Goal: Task Accomplishment & Management: Complete application form

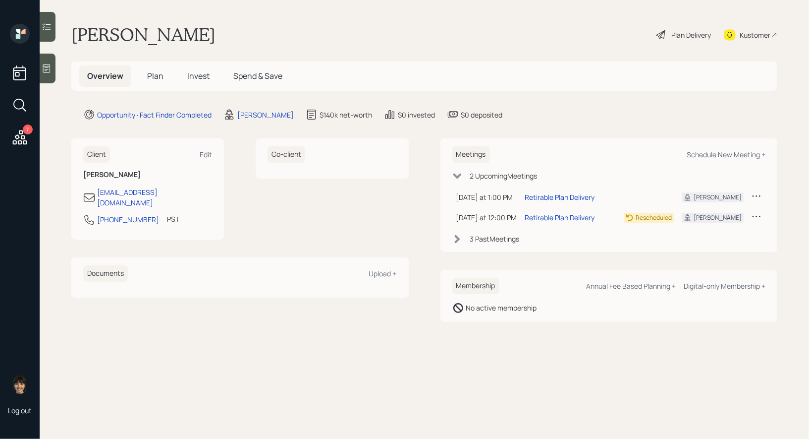
click at [47, 71] on icon at bounding box center [47, 68] width 10 height 10
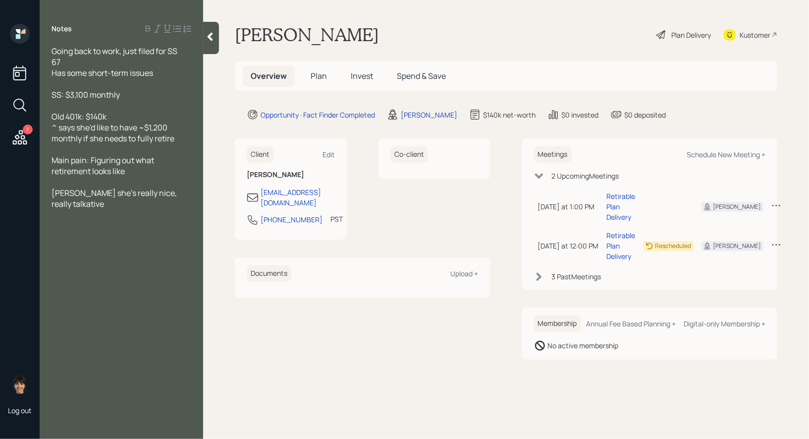
click at [672, 33] on div "Plan Delivery" at bounding box center [692, 35] width 40 height 10
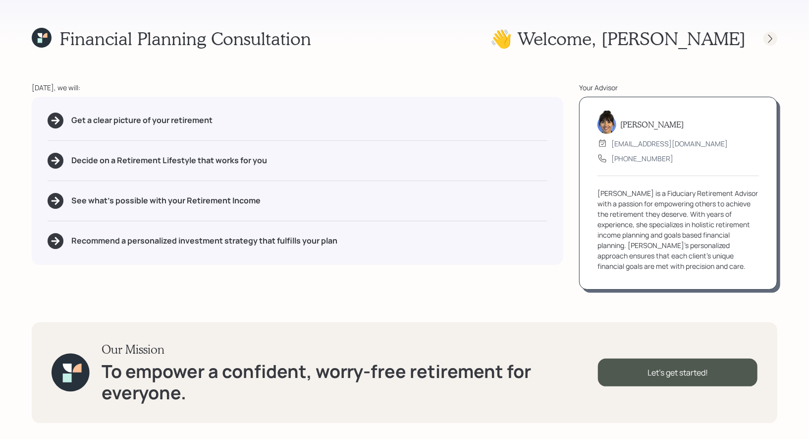
click at [772, 37] on icon at bounding box center [771, 38] width 4 height 8
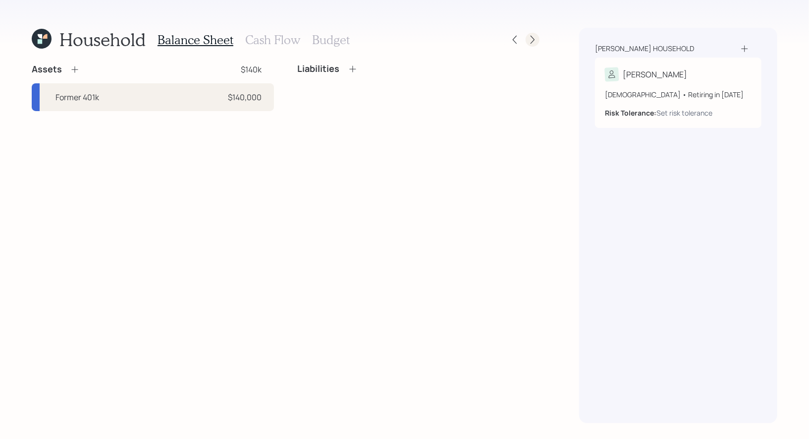
click at [534, 39] on icon at bounding box center [533, 40] width 4 height 8
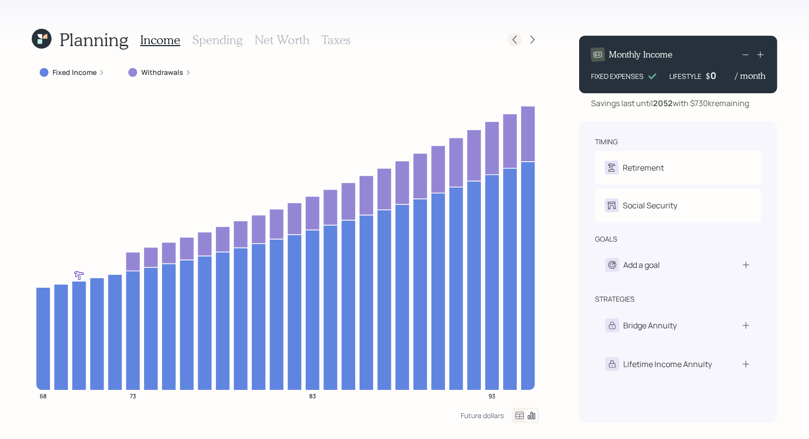
click at [516, 37] on icon at bounding box center [515, 40] width 10 height 10
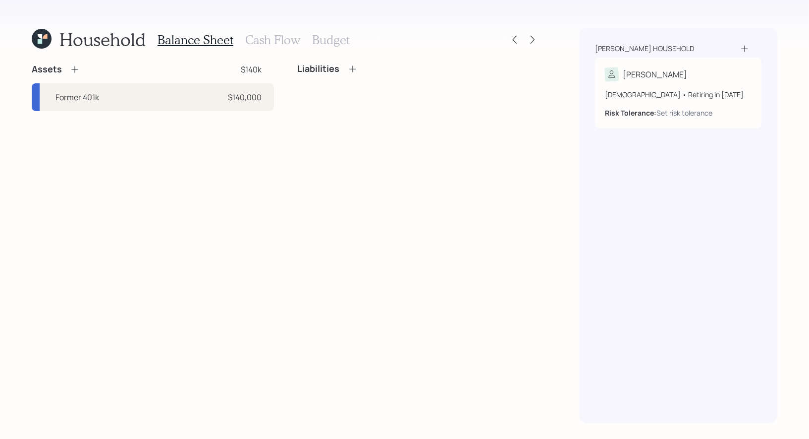
click at [341, 38] on h3 "Budget" at bounding box center [331, 40] width 38 height 14
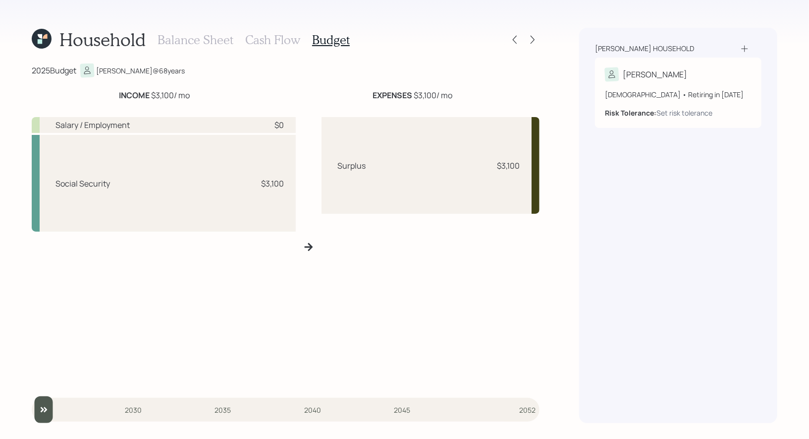
click at [273, 38] on h3 "Cash Flow" at bounding box center [272, 40] width 55 height 14
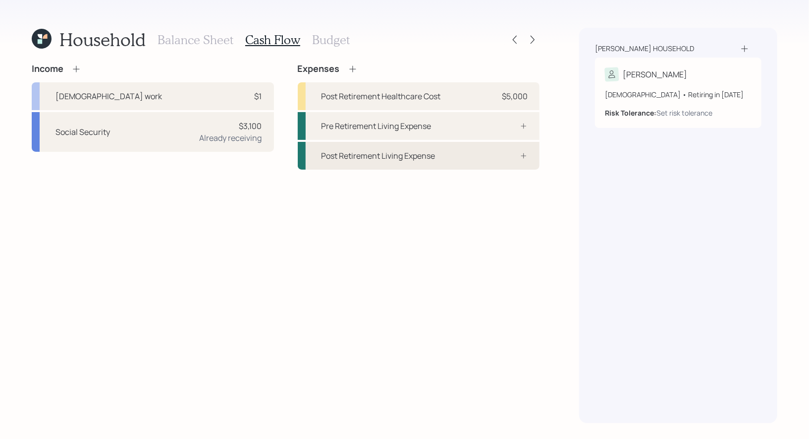
click at [361, 159] on div "Post Retirement Living Expense" at bounding box center [379, 156] width 114 height 12
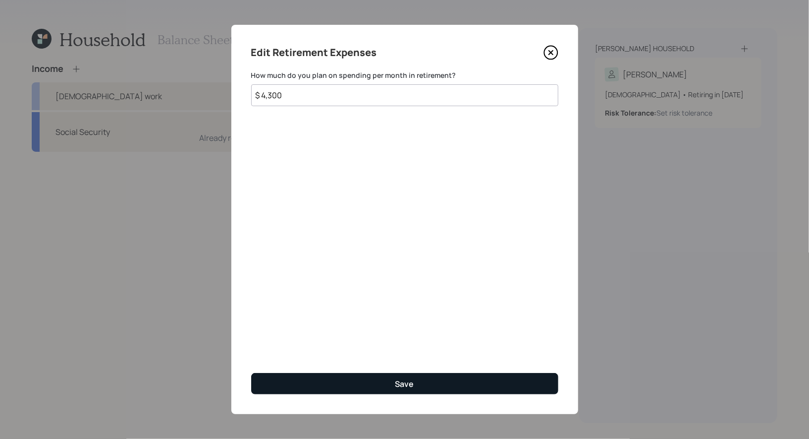
type input "$ 4,300"
click at [329, 390] on button "Save" at bounding box center [404, 383] width 307 height 21
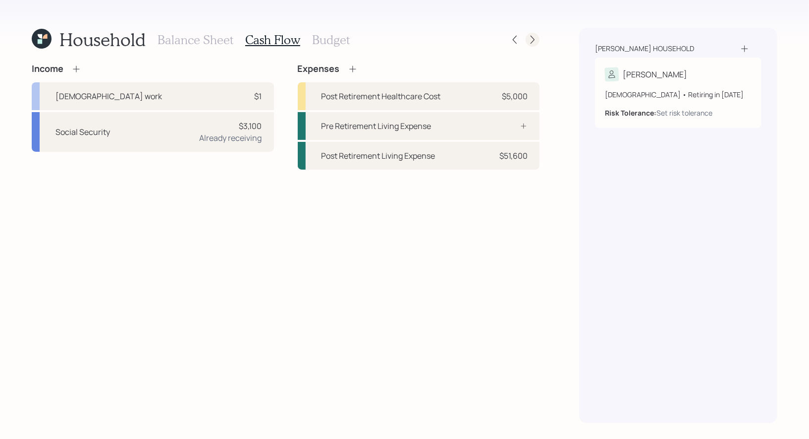
click at [533, 38] on icon at bounding box center [533, 40] width 4 height 8
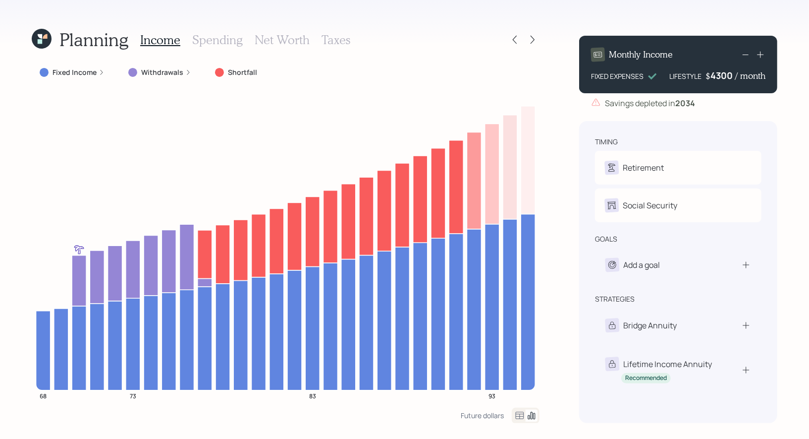
click at [723, 79] on div "4300" at bounding box center [723, 75] width 25 height 12
click at [791, 119] on div "Planning Income Spending Net Worth Taxes Fixed Income Withdrawals Shortfall 68 …" at bounding box center [404, 219] width 809 height 439
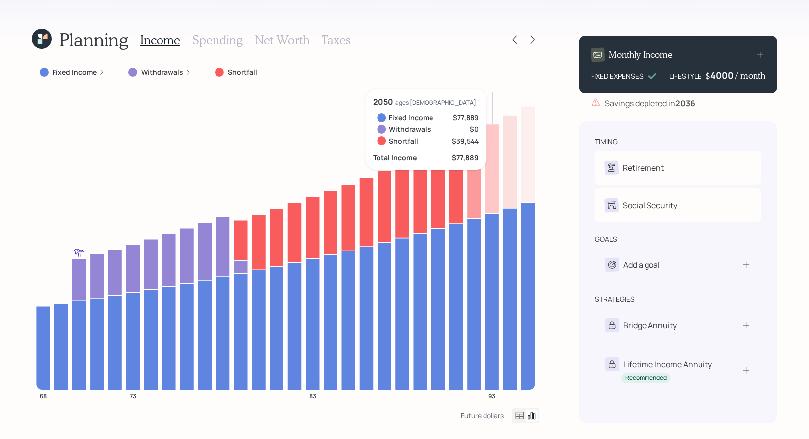
click at [715, 77] on div "4000" at bounding box center [723, 75] width 25 height 12
click at [795, 123] on div "Planning Income Spending Net Worth Taxes Fixed Income Withdrawals Shortfall 68 …" at bounding box center [404, 219] width 809 height 439
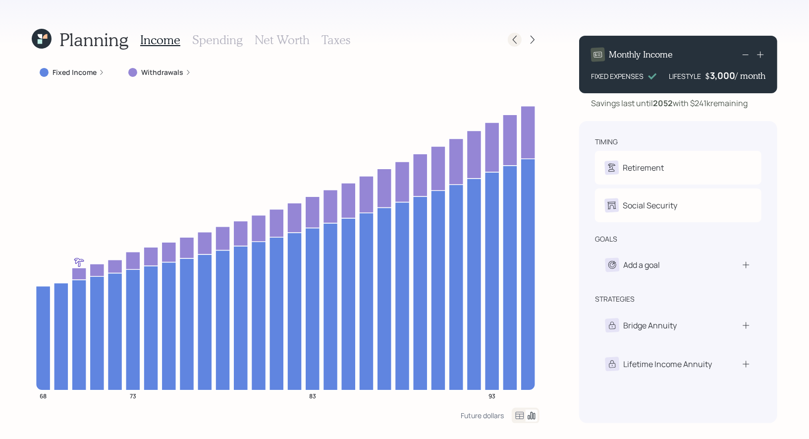
click at [517, 39] on icon at bounding box center [515, 40] width 10 height 10
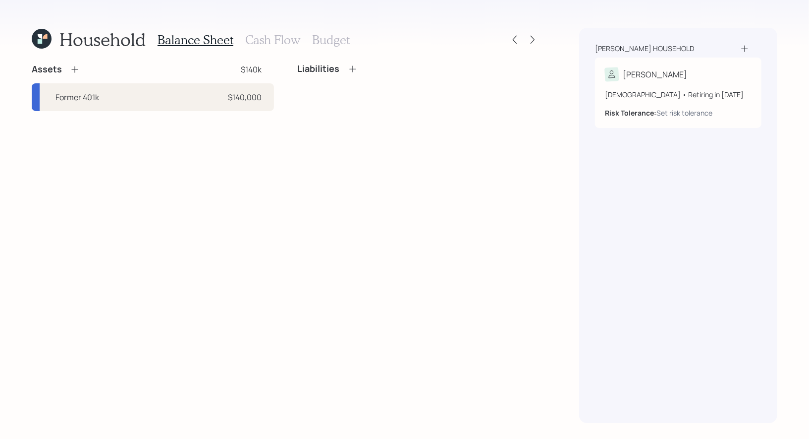
click at [275, 33] on h3 "Cash Flow" at bounding box center [272, 40] width 55 height 14
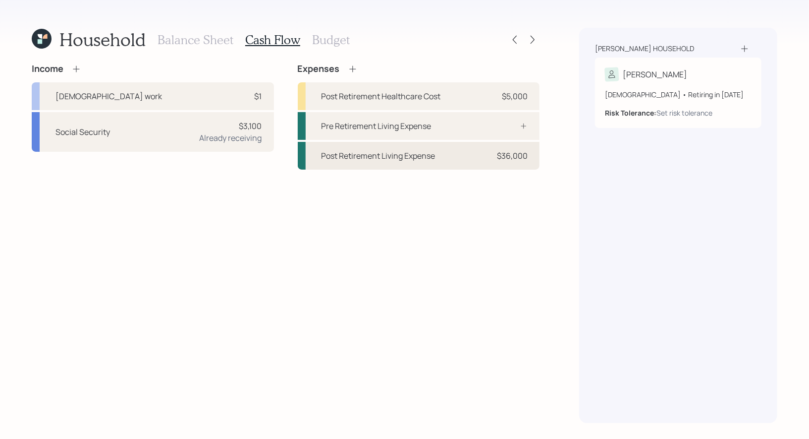
click at [464, 155] on div "Post Retirement Living Expense $36,000" at bounding box center [419, 156] width 242 height 28
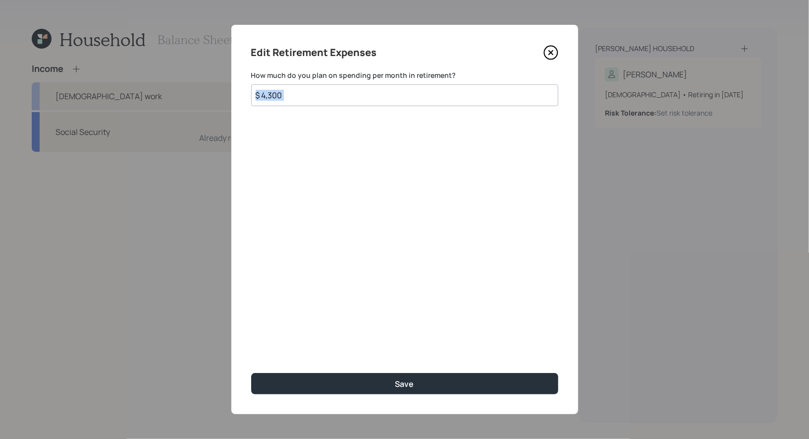
click at [464, 155] on div "Edit Retirement Expenses How much do you plan on spending per month in retireme…" at bounding box center [404, 219] width 347 height 389
click at [308, 105] on input "$ 4,300" at bounding box center [404, 95] width 307 height 22
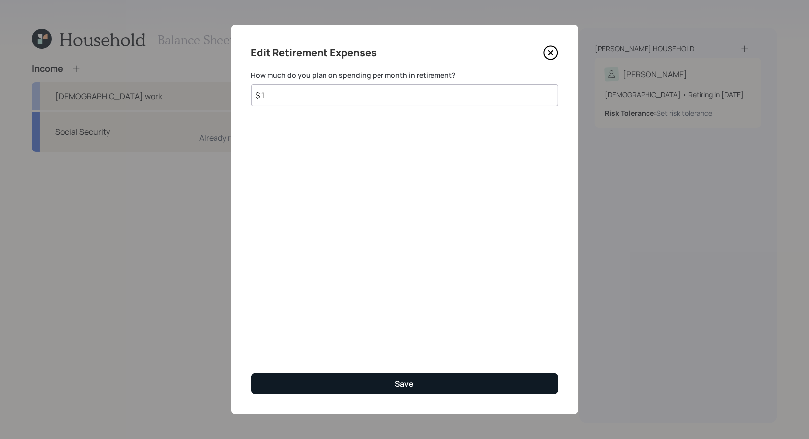
type input "$ 1"
click at [320, 383] on button "Save" at bounding box center [404, 383] width 307 height 21
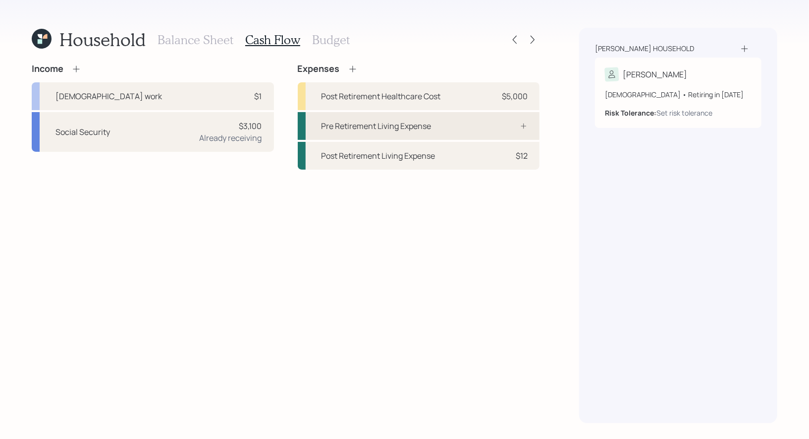
click at [373, 121] on div "Pre Retirement Living Expense" at bounding box center [377, 126] width 110 height 12
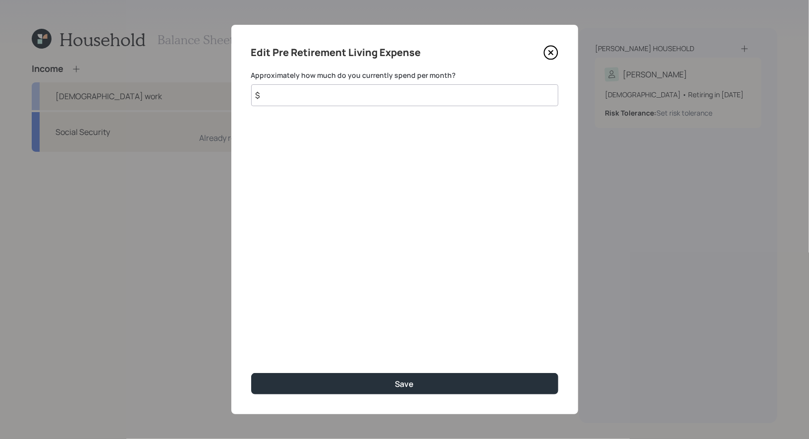
click at [302, 100] on input "$" at bounding box center [404, 95] width 307 height 22
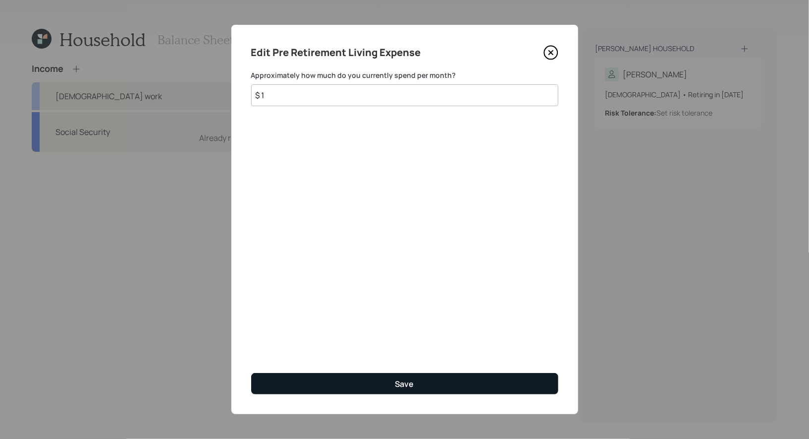
type input "$ 1"
click at [338, 384] on button "Save" at bounding box center [404, 383] width 307 height 21
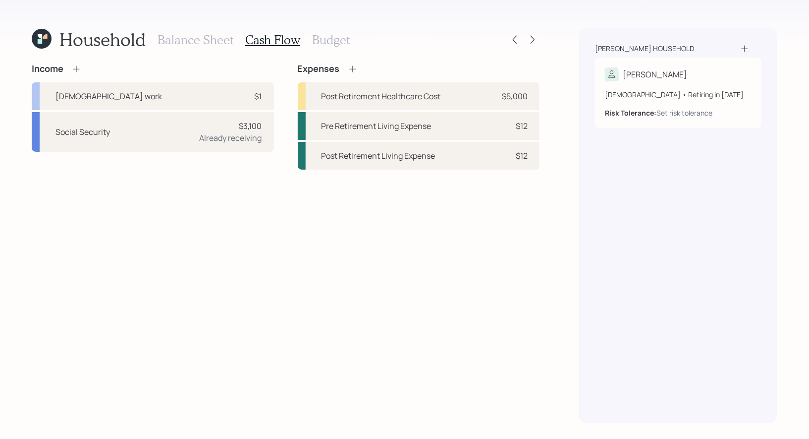
click at [197, 39] on h3 "Balance Sheet" at bounding box center [196, 40] width 76 height 14
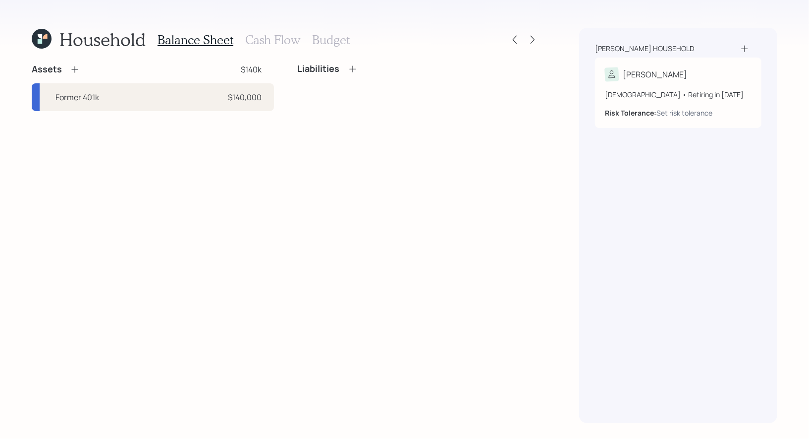
click at [46, 39] on icon at bounding box center [42, 39] width 20 height 20
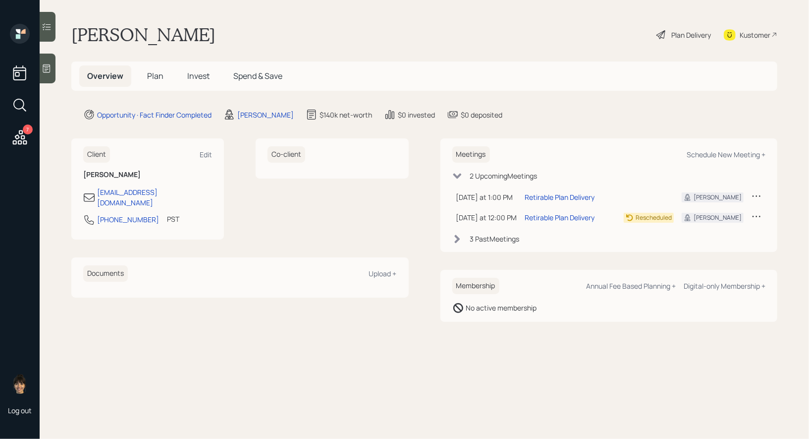
click at [684, 34] on div "Plan Delivery" at bounding box center [692, 35] width 40 height 10
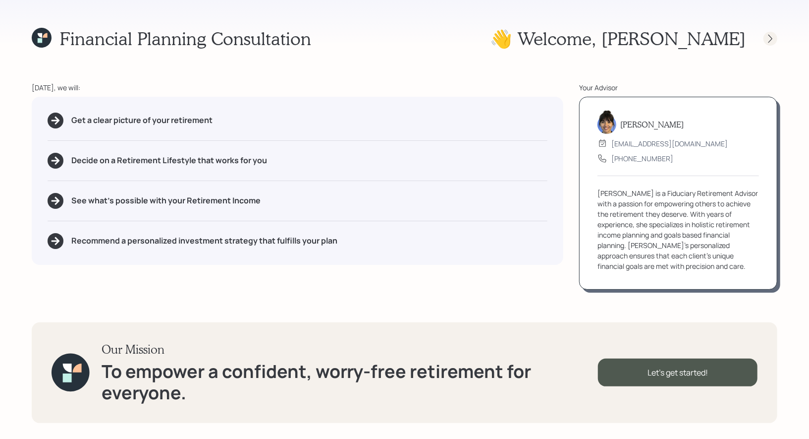
click at [770, 40] on icon at bounding box center [771, 39] width 10 height 10
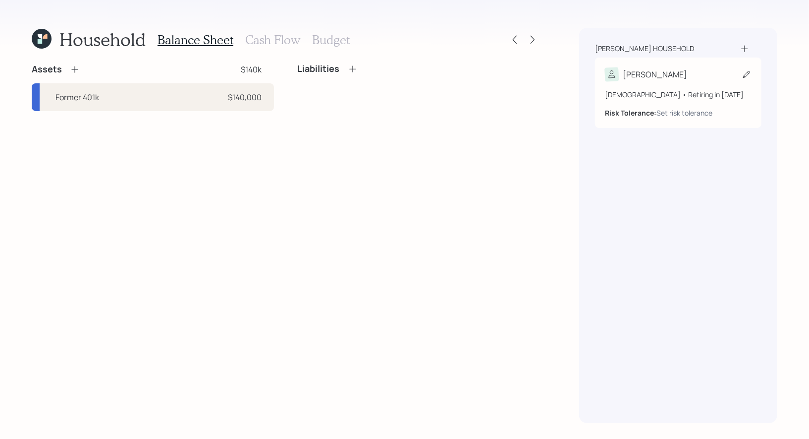
click at [742, 73] on icon at bounding box center [747, 74] width 10 height 10
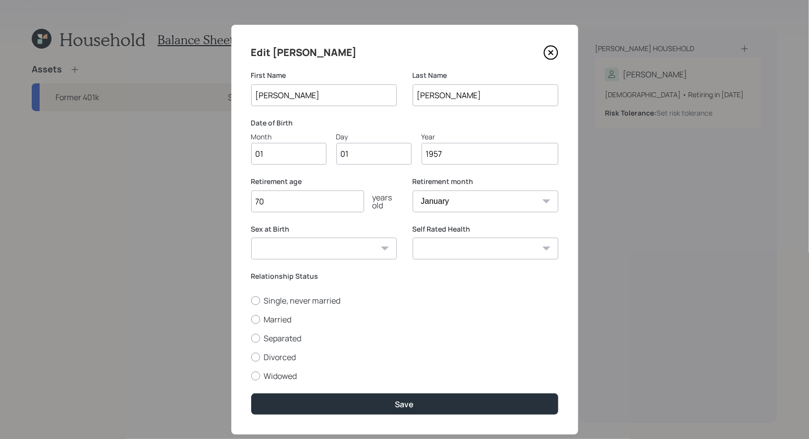
click at [288, 160] on input "01" at bounding box center [288, 154] width 75 height 22
click at [471, 156] on input "1957" at bounding box center [490, 154] width 137 height 22
type input "1959"
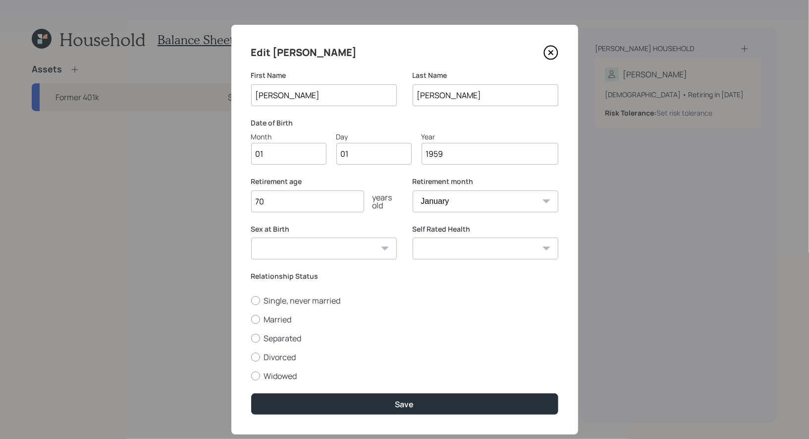
click at [297, 205] on input "70" at bounding box center [307, 201] width 113 height 22
type input "7"
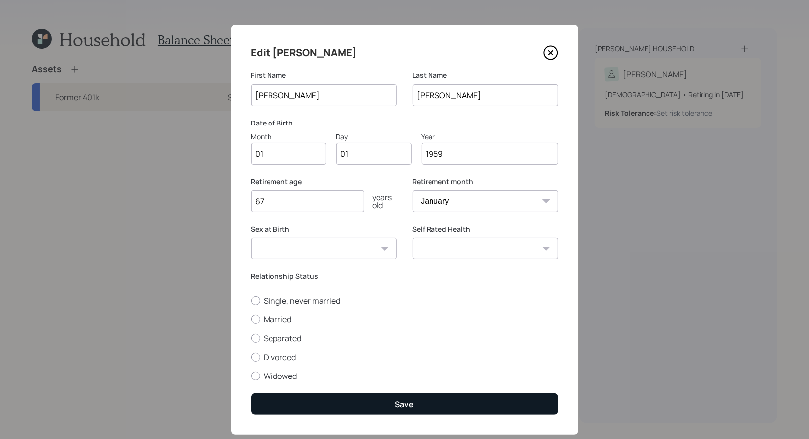
type input "67"
click at [381, 405] on button "Save" at bounding box center [404, 403] width 307 height 21
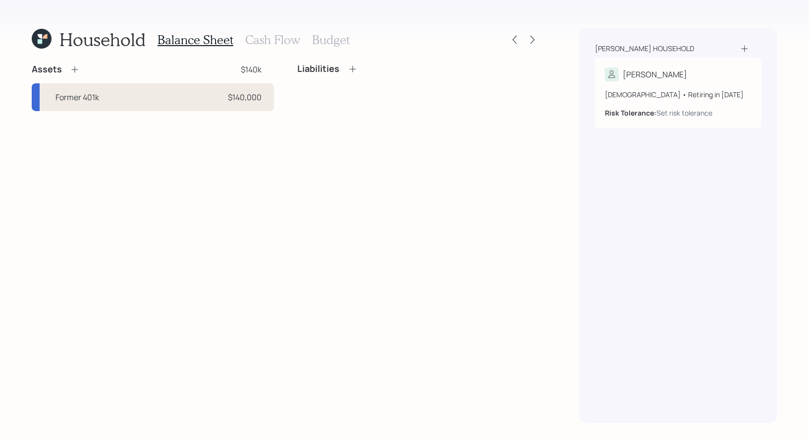
click at [217, 97] on div "Former 401k $140,000" at bounding box center [153, 97] width 242 height 28
select select "company_sponsored"
select select "balanced"
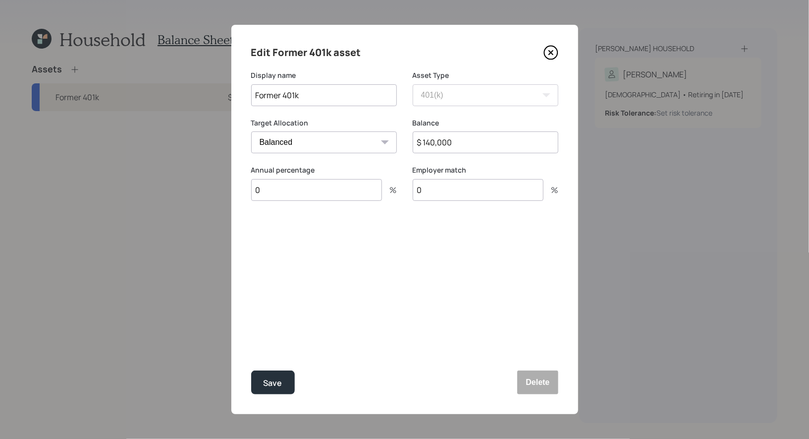
click at [436, 145] on input "$ 140,000" at bounding box center [486, 142] width 146 height 22
type input "$ 143,000"
click at [277, 380] on div "Save" at bounding box center [273, 382] width 19 height 13
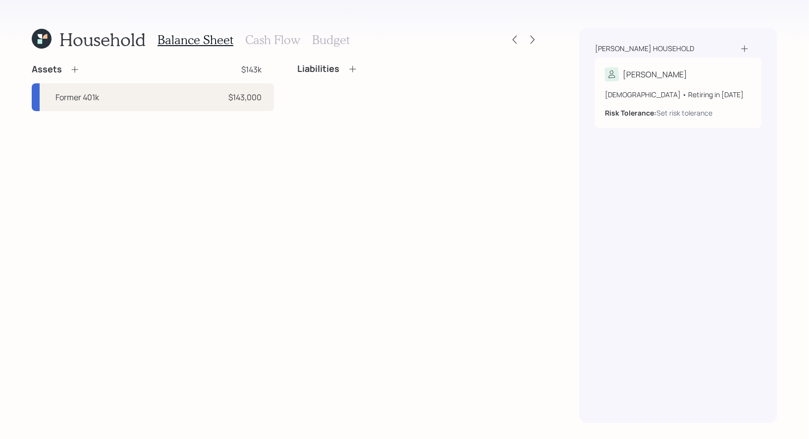
click at [282, 36] on h3 "Cash Flow" at bounding box center [272, 40] width 55 height 14
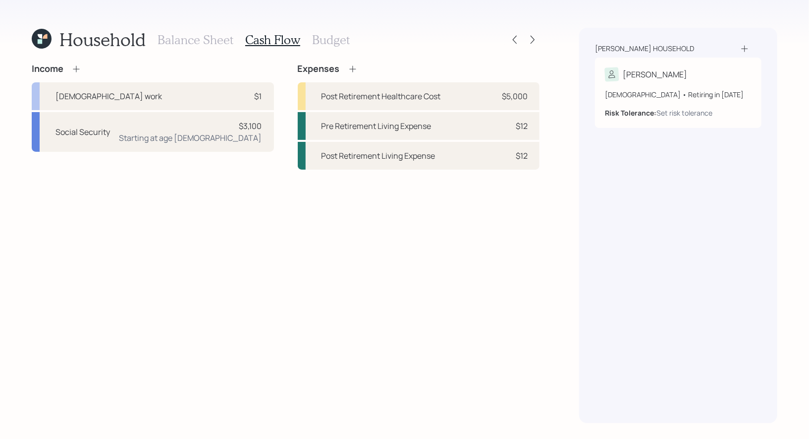
click at [351, 68] on icon at bounding box center [353, 69] width 10 height 10
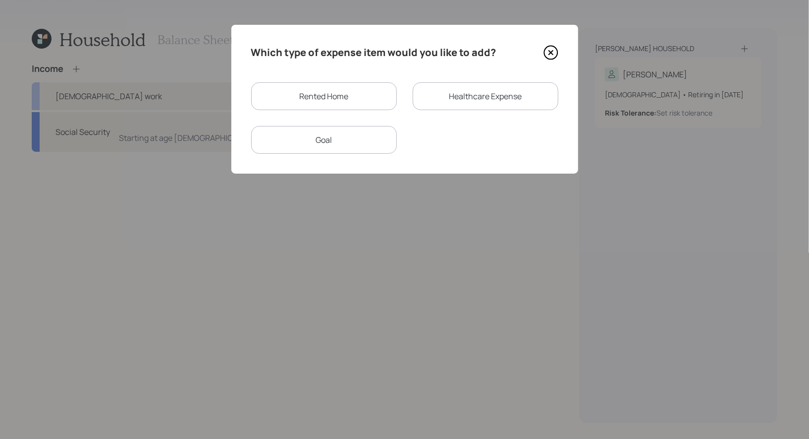
click at [326, 100] on div "Rented Home" at bounding box center [324, 96] width 146 height 28
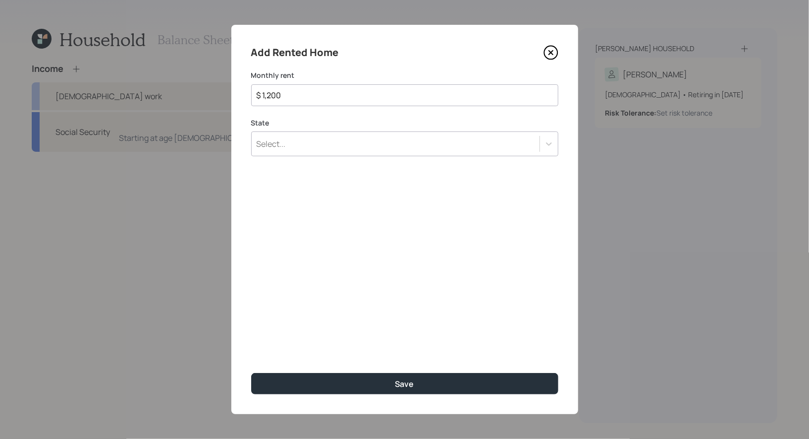
type input "$ 1,200"
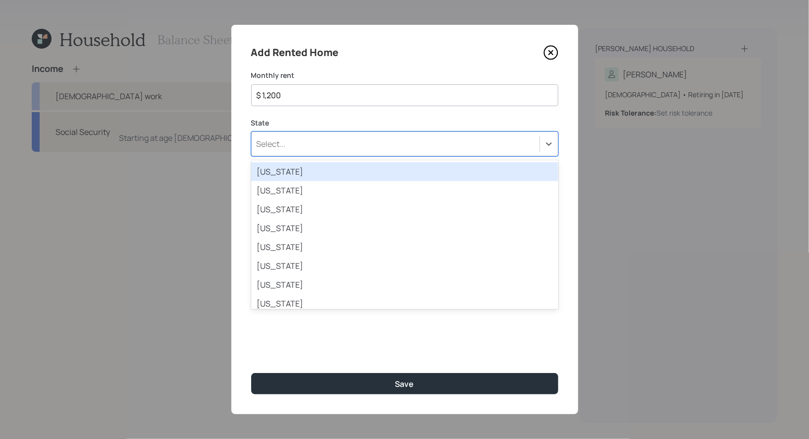
click at [318, 146] on div "Select..." at bounding box center [396, 143] width 288 height 17
type input "was"
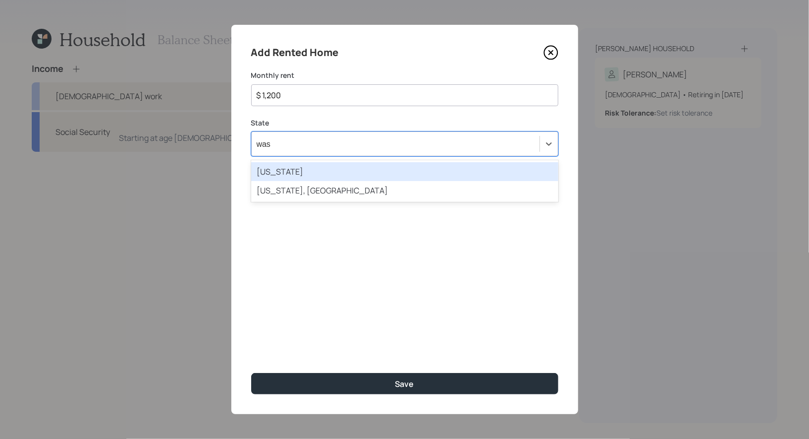
click at [306, 174] on div "Washington" at bounding box center [404, 171] width 307 height 19
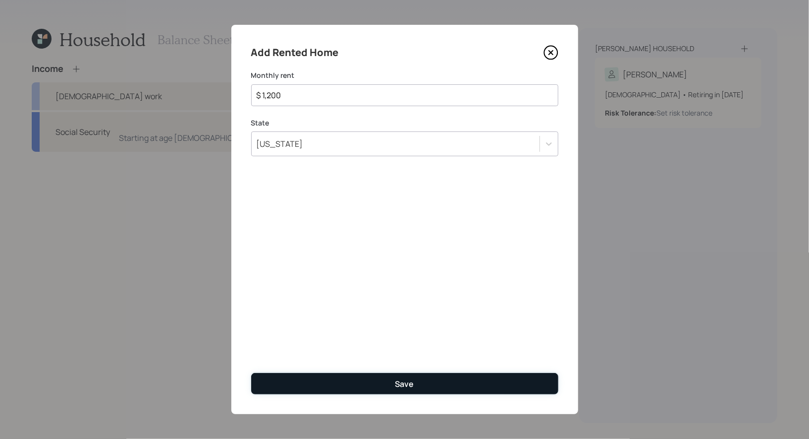
click at [370, 383] on button "Save" at bounding box center [404, 383] width 307 height 21
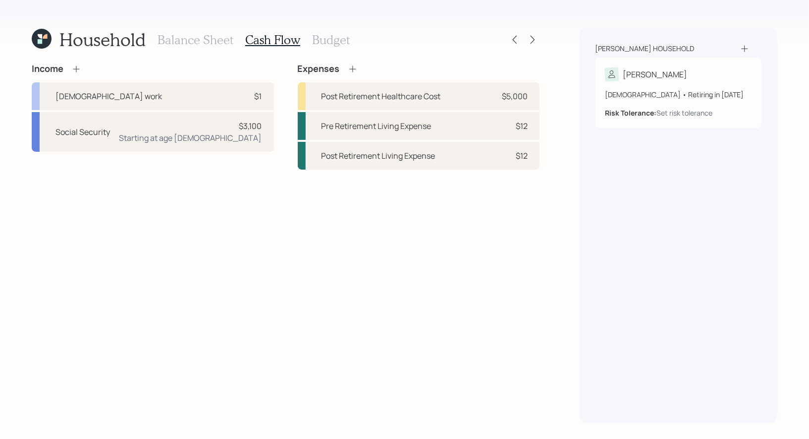
click at [189, 40] on h3 "Balance Sheet" at bounding box center [196, 40] width 76 height 14
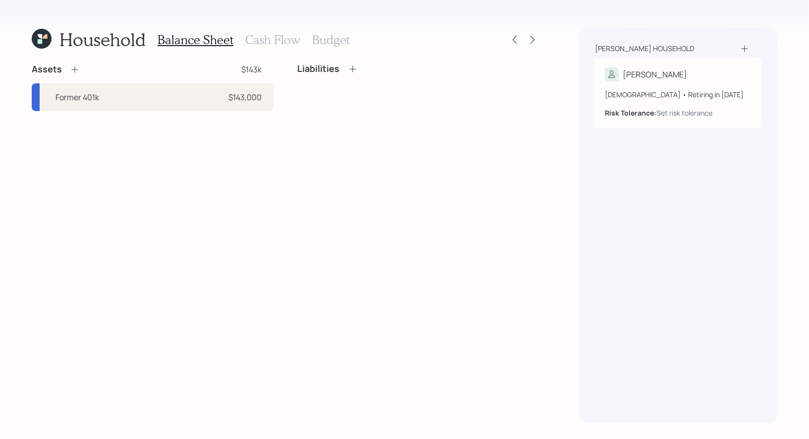
click at [263, 41] on h3 "Cash Flow" at bounding box center [272, 40] width 55 height 14
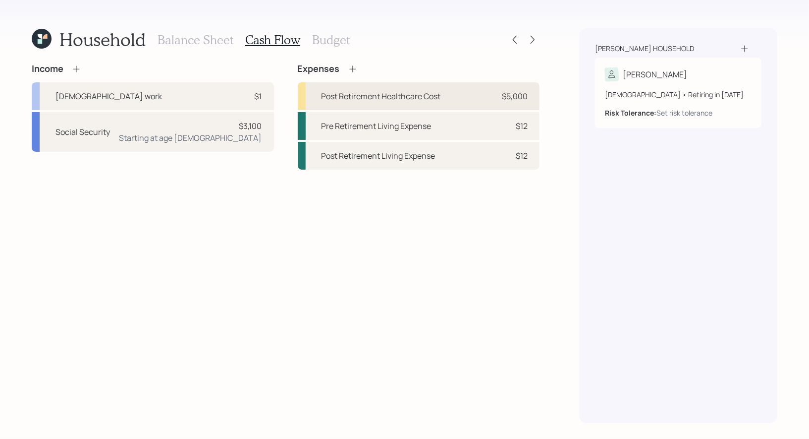
click at [356, 93] on div "Post Retirement Healthcare Cost" at bounding box center [381, 96] width 119 height 12
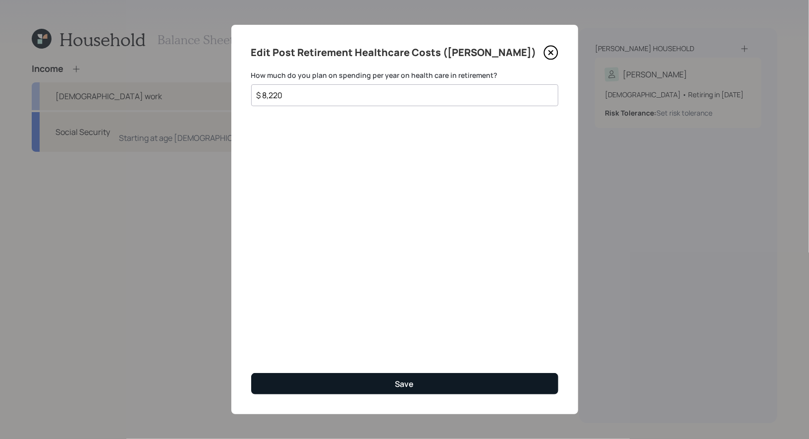
type input "$ 8,220"
click at [376, 382] on button "Save" at bounding box center [404, 383] width 307 height 21
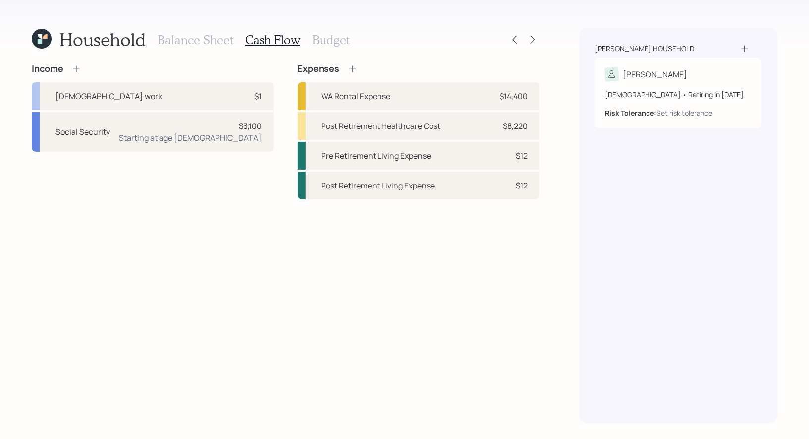
click at [323, 42] on h3 "Budget" at bounding box center [331, 40] width 38 height 14
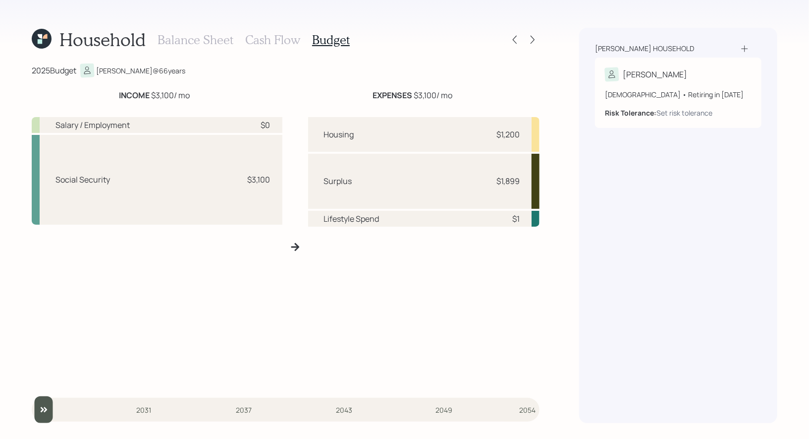
click at [257, 42] on h3 "Cash Flow" at bounding box center [272, 40] width 55 height 14
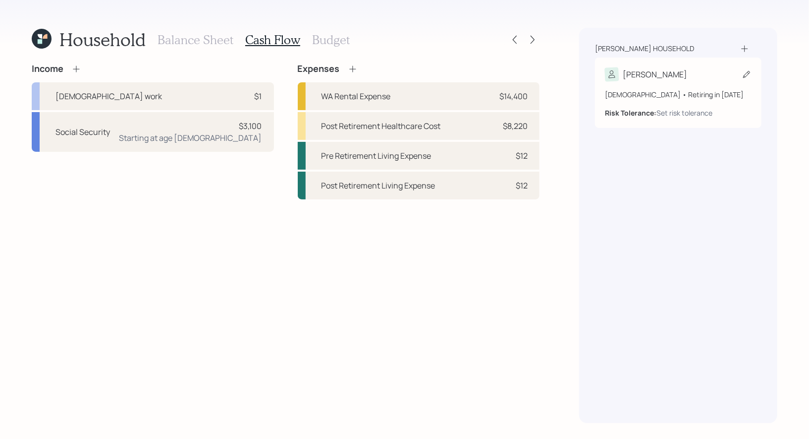
click at [747, 72] on icon at bounding box center [746, 74] width 7 height 7
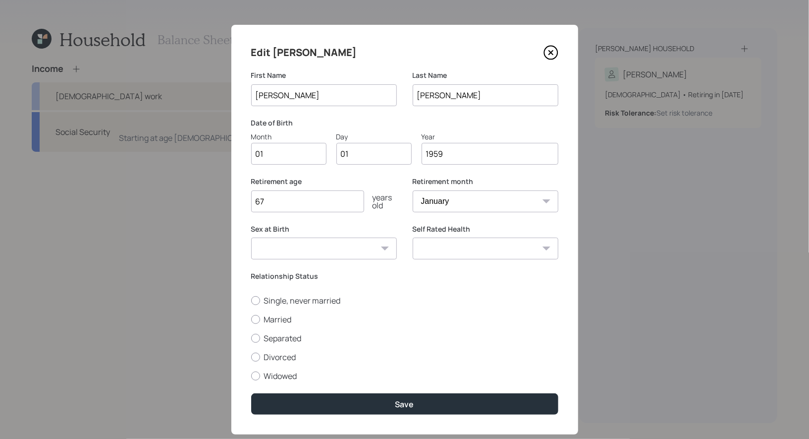
click at [278, 201] on input "67" at bounding box center [307, 201] width 113 height 22
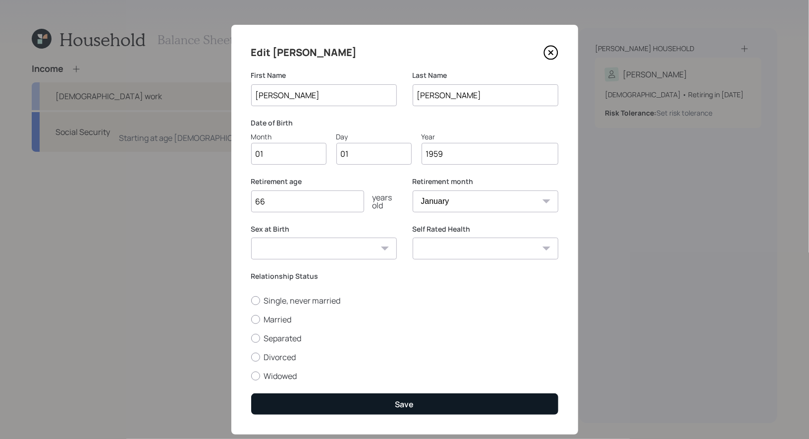
type input "66"
click at [307, 401] on button "Save" at bounding box center [404, 403] width 307 height 21
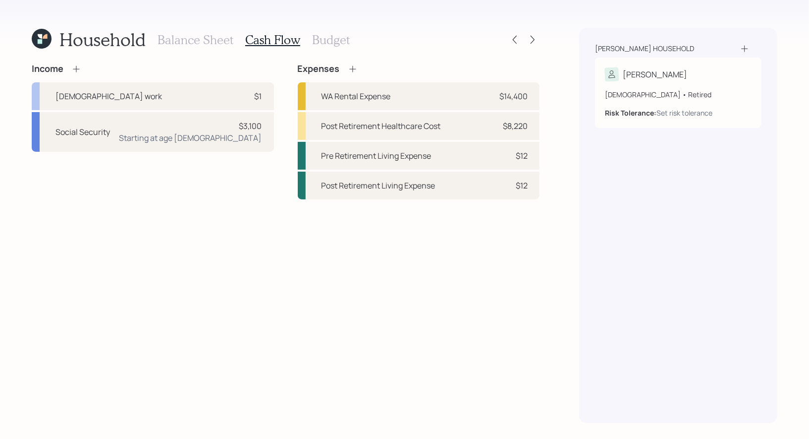
click at [327, 39] on h3 "Budget" at bounding box center [331, 40] width 38 height 14
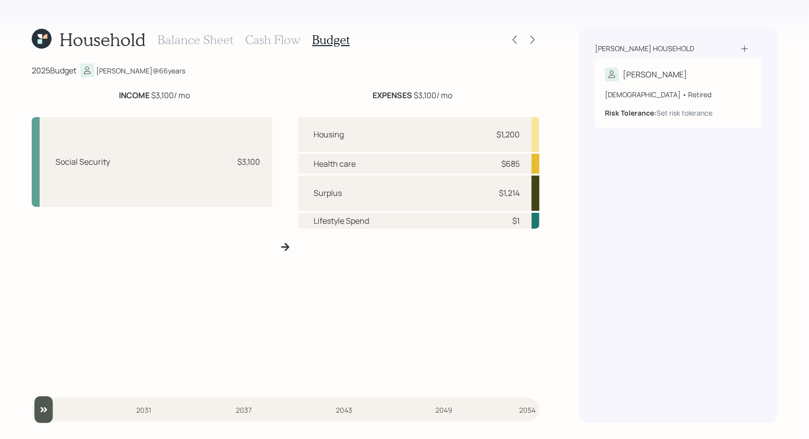
click at [522, 196] on div "Surplus $1,214" at bounding box center [419, 192] width 242 height 35
drag, startPoint x: 520, startPoint y: 194, endPoint x: 500, endPoint y: 195, distance: 20.4
click at [500, 195] on div "Surplus $1,214" at bounding box center [419, 192] width 242 height 35
click at [487, 224] on div "Lifestyle Spend $1" at bounding box center [419, 221] width 242 height 16
click at [496, 196] on div "$1,214" at bounding box center [505, 193] width 30 height 12
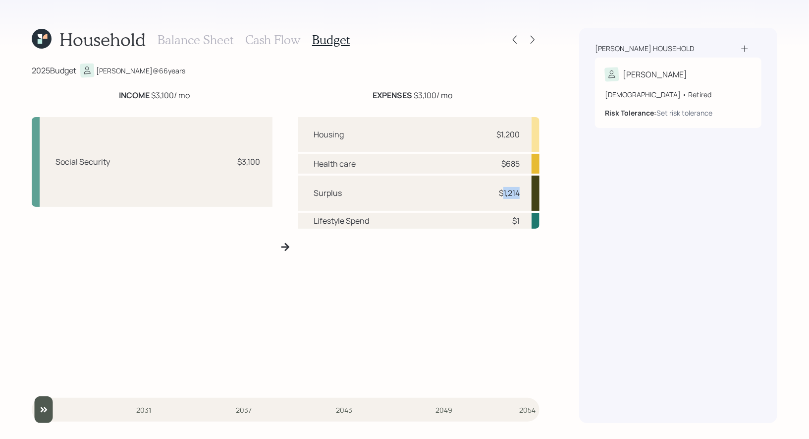
drag, startPoint x: 521, startPoint y: 194, endPoint x: 502, endPoint y: 195, distance: 18.8
click at [502, 195] on div "Surplus $1,214" at bounding box center [419, 192] width 242 height 35
click at [277, 41] on h3 "Cash Flow" at bounding box center [272, 40] width 55 height 14
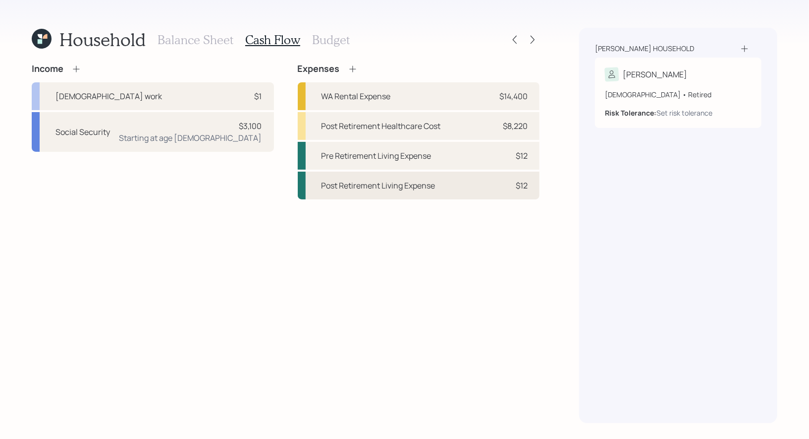
click at [405, 189] on div "Post Retirement Living Expense" at bounding box center [379, 185] width 114 height 12
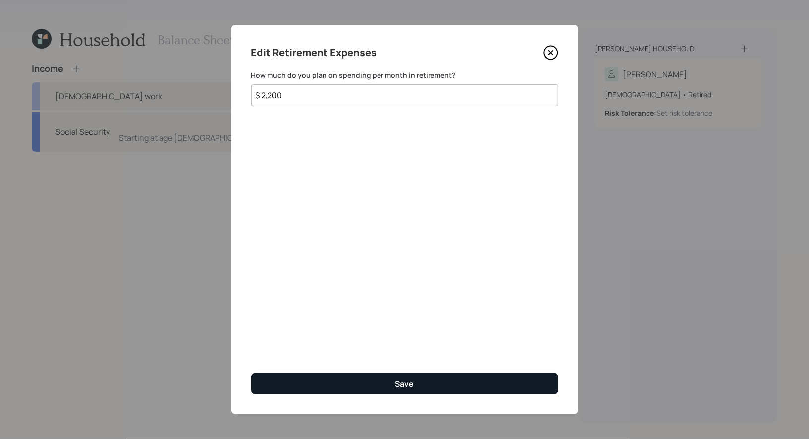
type input "$ 2,200"
click at [355, 380] on button "Save" at bounding box center [404, 383] width 307 height 21
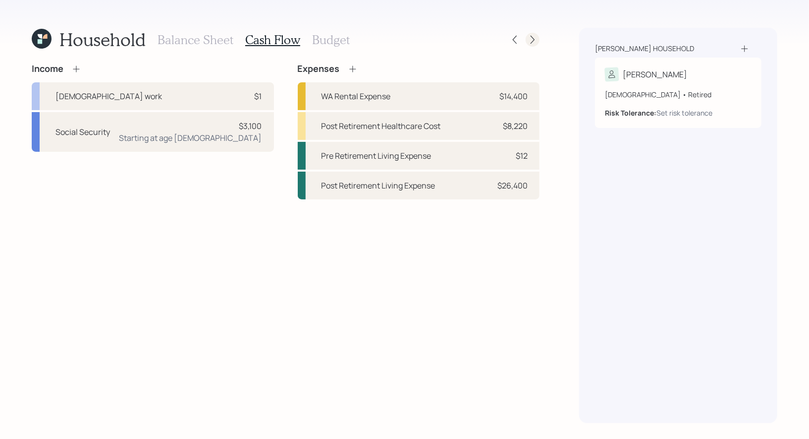
click at [534, 42] on icon at bounding box center [533, 40] width 10 height 10
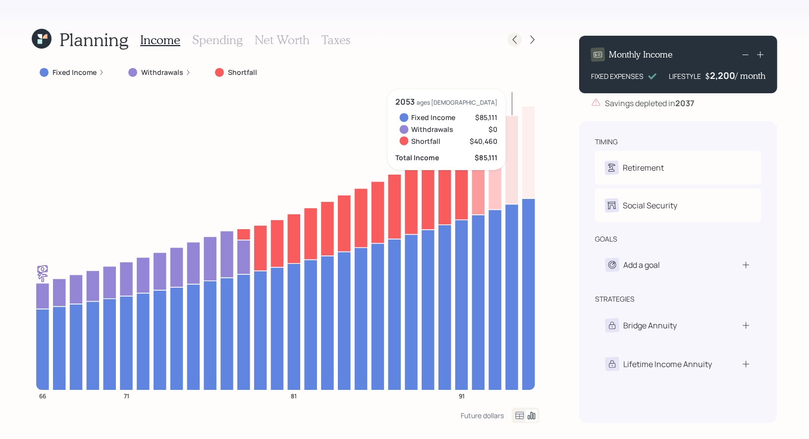
click at [517, 39] on icon at bounding box center [515, 40] width 10 height 10
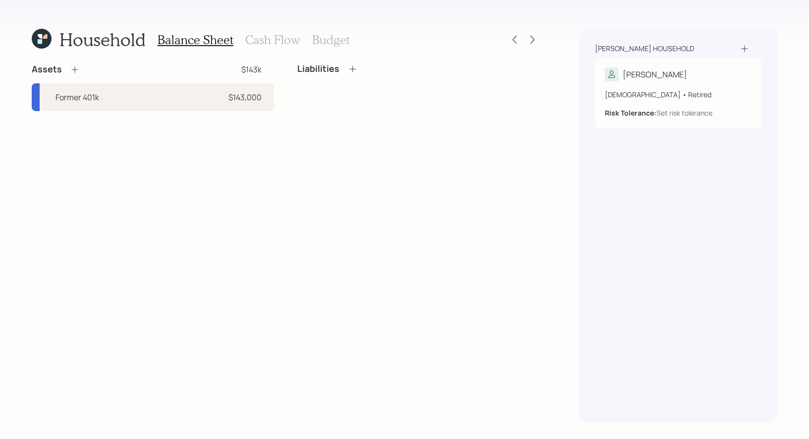
click at [323, 41] on h3 "Budget" at bounding box center [331, 40] width 38 height 14
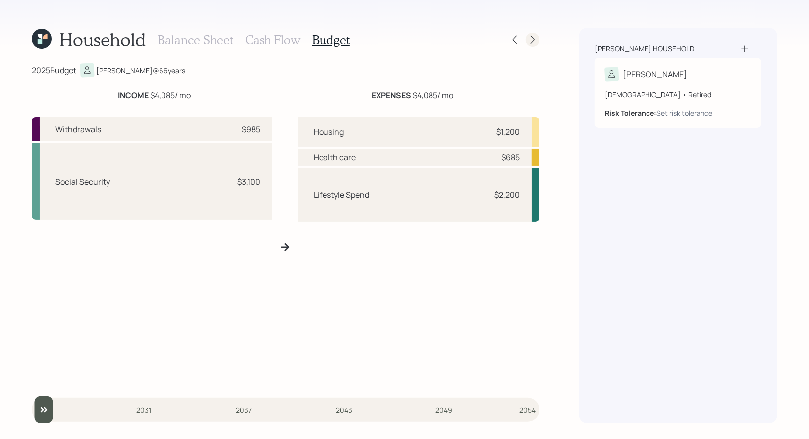
click at [535, 39] on icon at bounding box center [533, 40] width 10 height 10
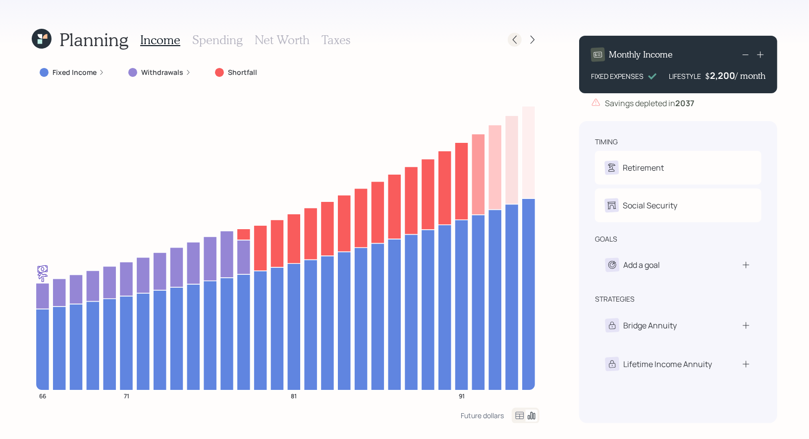
click at [515, 41] on icon at bounding box center [515, 40] width 4 height 8
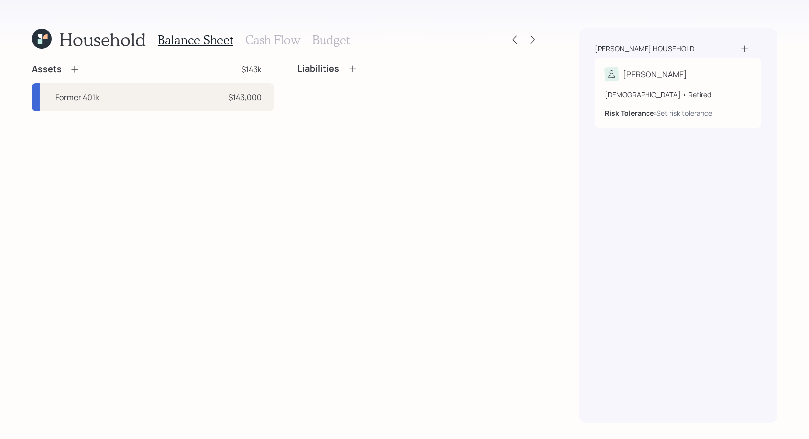
click at [260, 43] on h3 "Cash Flow" at bounding box center [272, 40] width 55 height 14
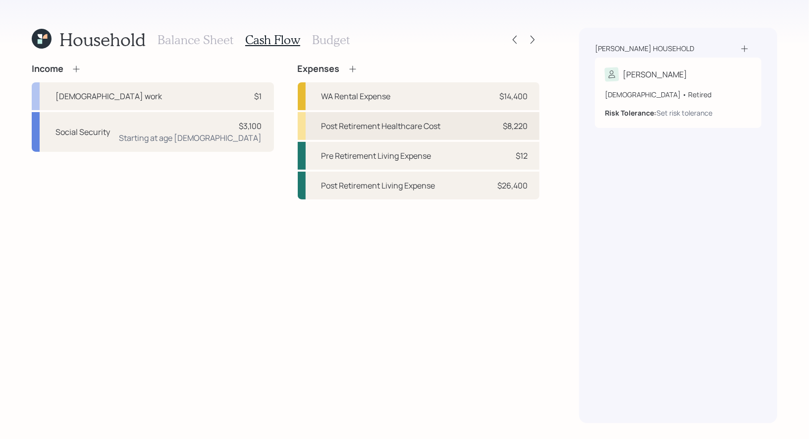
click at [389, 125] on div "Post Retirement Healthcare Cost" at bounding box center [381, 126] width 119 height 12
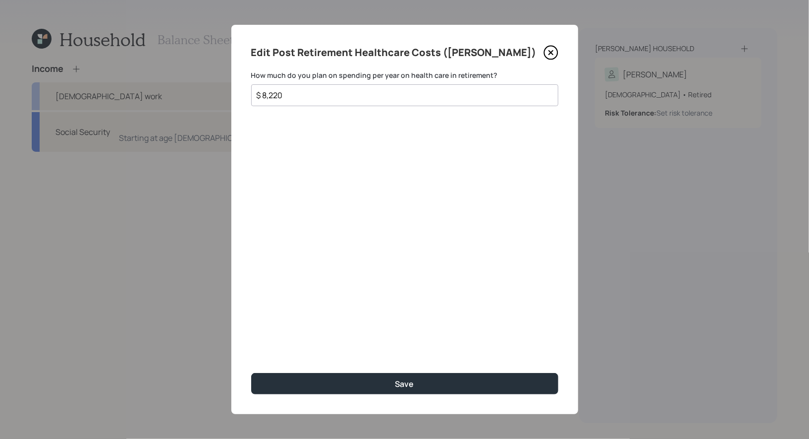
click at [293, 240] on div "Edit Post Retirement Healthcare Costs (Rebecca) How much do you plan on spendin…" at bounding box center [404, 219] width 347 height 389
click at [294, 95] on input "$ 8,220" at bounding box center [401, 95] width 290 height 12
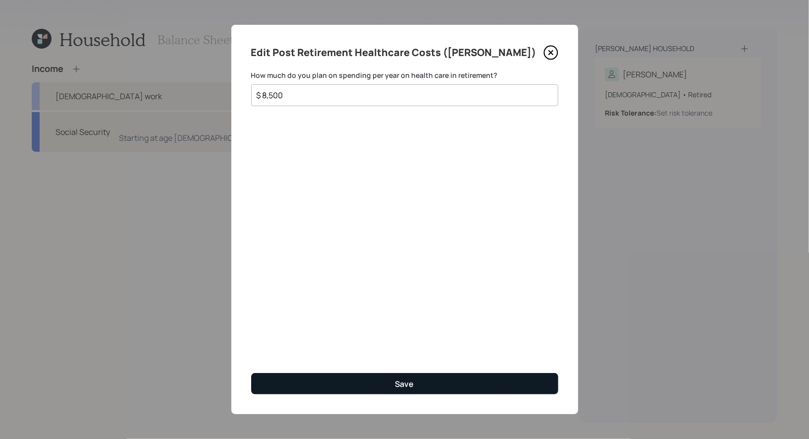
type input "$ 8,500"
click at [392, 385] on button "Save" at bounding box center [404, 383] width 307 height 21
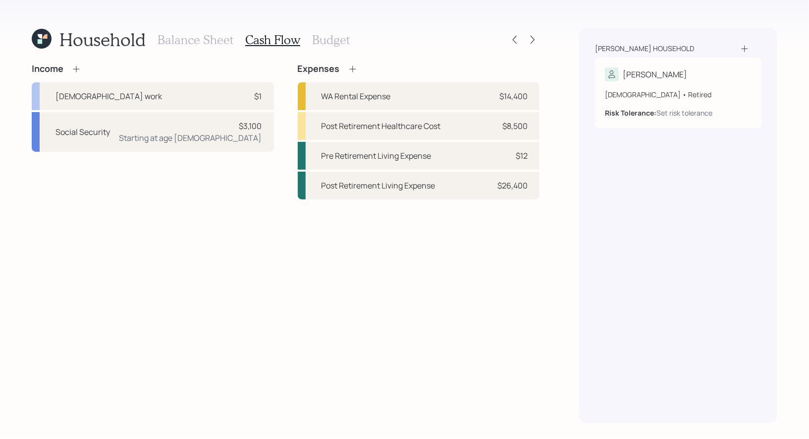
click at [326, 37] on h3 "Budget" at bounding box center [331, 40] width 38 height 14
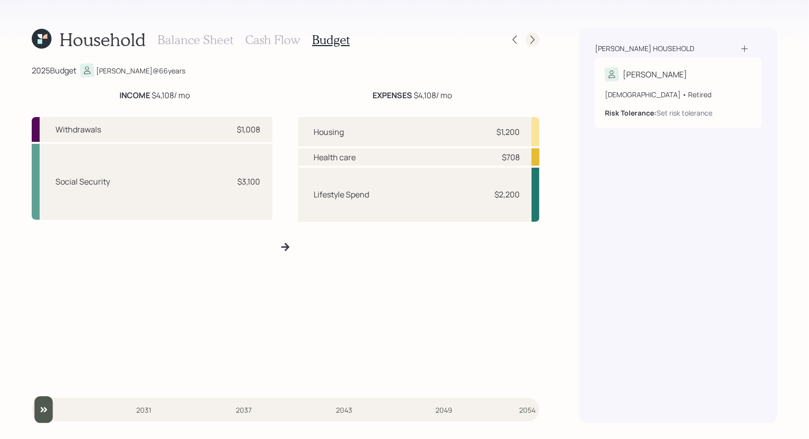
click at [533, 39] on icon at bounding box center [533, 40] width 10 height 10
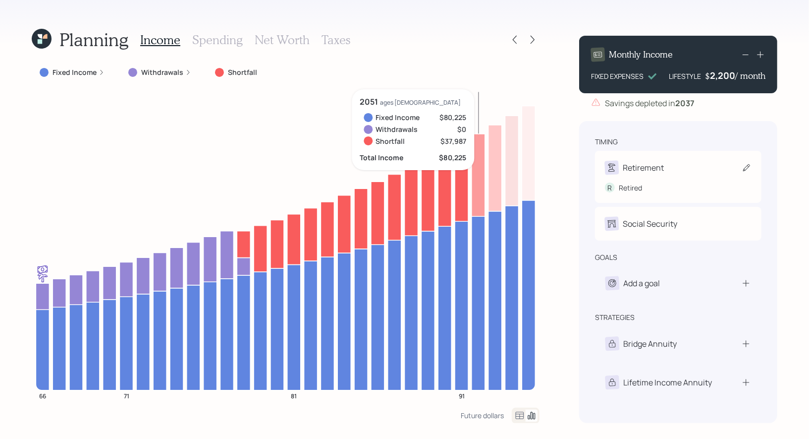
click at [747, 169] on icon at bounding box center [747, 168] width 10 height 10
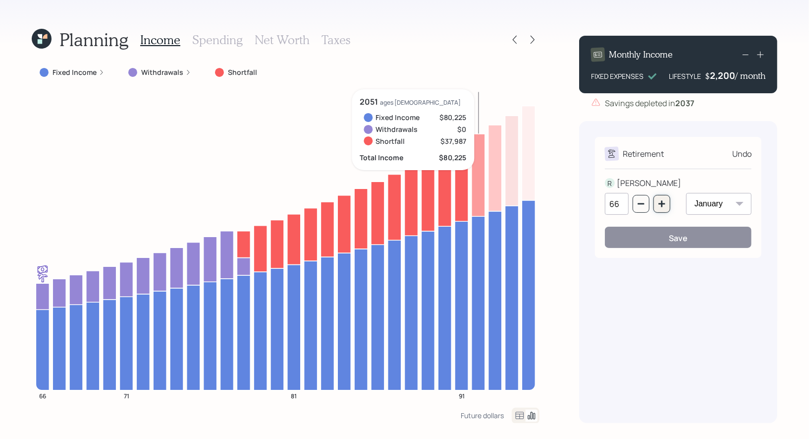
click at [662, 206] on icon "button" at bounding box center [662, 203] width 6 height 6
type input "67"
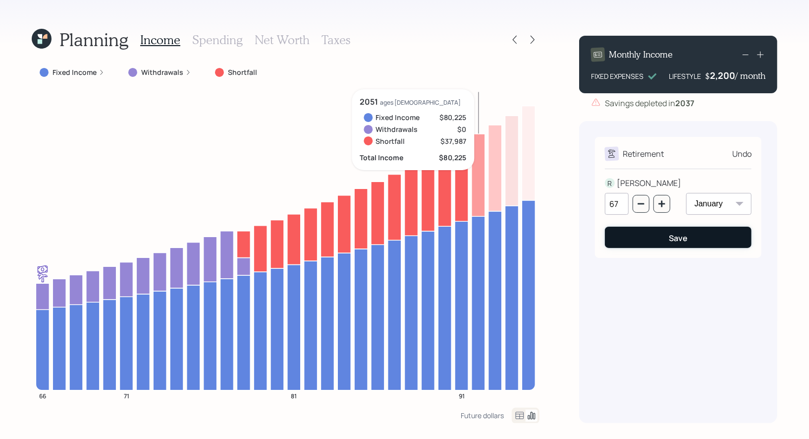
click at [651, 241] on button "Save" at bounding box center [678, 236] width 147 height 21
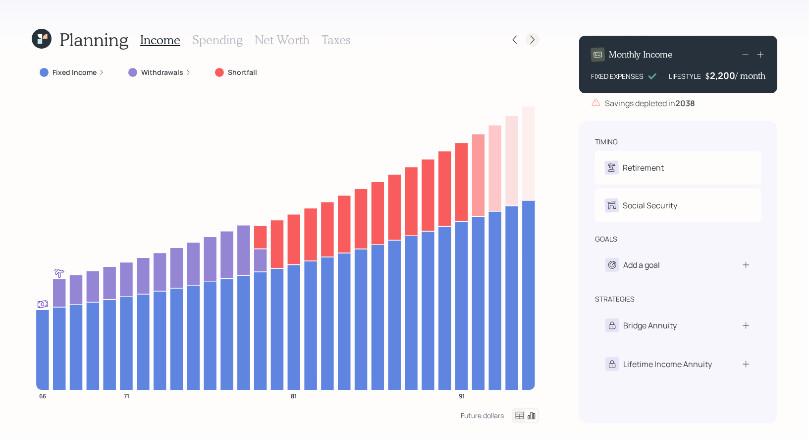
click at [531, 40] on icon at bounding box center [533, 40] width 10 height 10
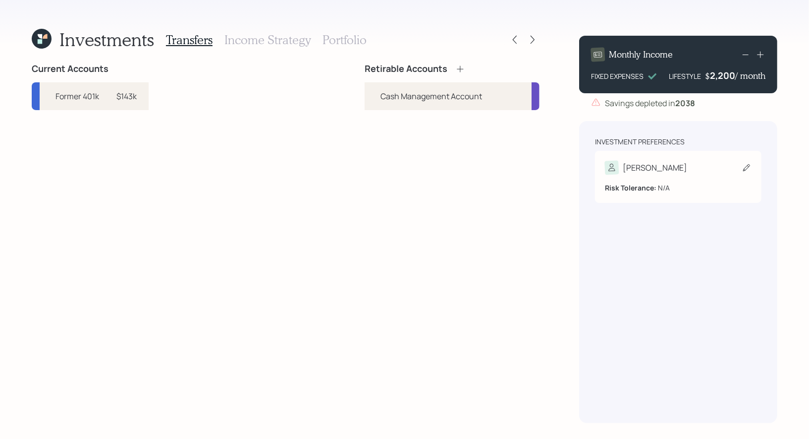
click at [747, 166] on icon at bounding box center [746, 167] width 7 height 7
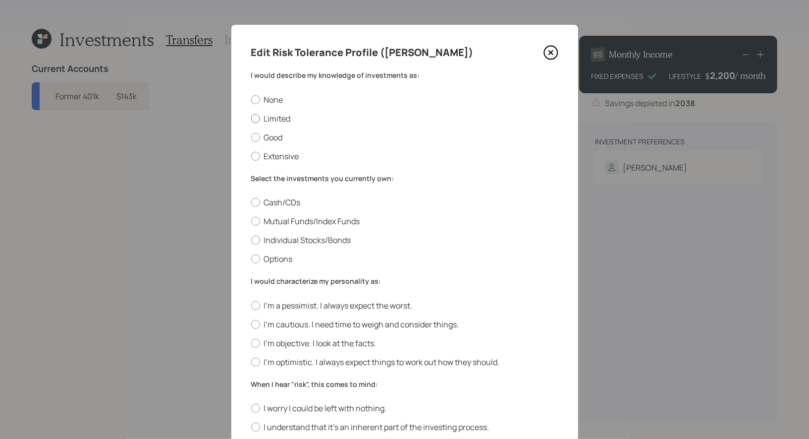
click at [285, 118] on label "Limited" at bounding box center [404, 118] width 307 height 11
click at [251, 118] on input "Limited" at bounding box center [251, 118] width 0 height 0
radio input "true"
click at [343, 222] on label "Mutual Funds/Index Funds" at bounding box center [404, 221] width 307 height 11
click at [251, 222] on input "Mutual Funds/Index Funds" at bounding box center [251, 221] width 0 height 0
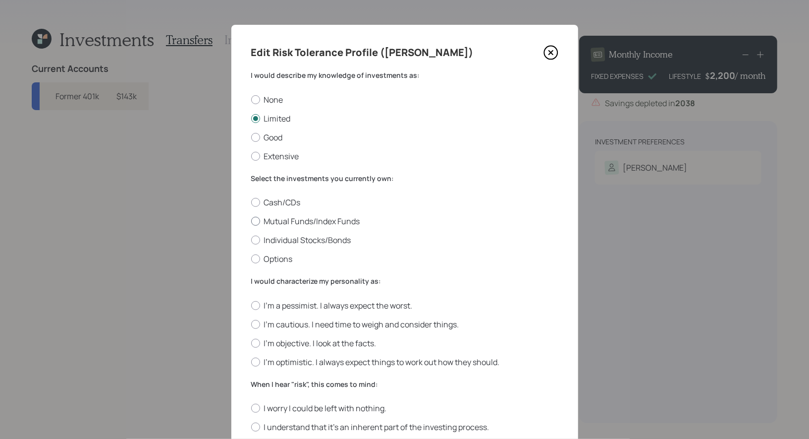
radio input "true"
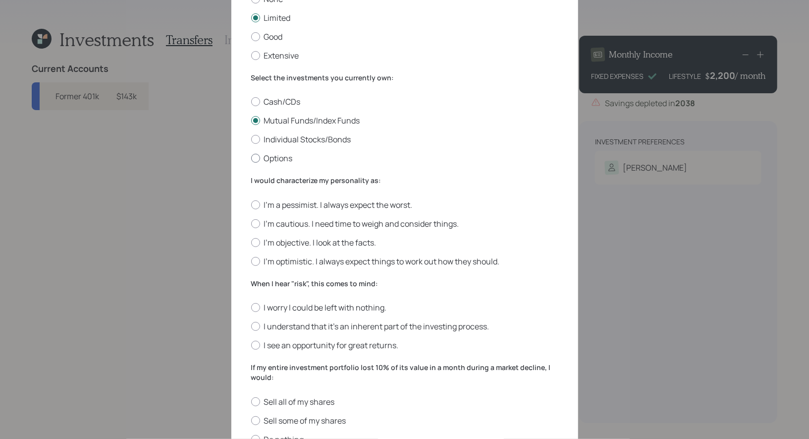
scroll to position [103, 0]
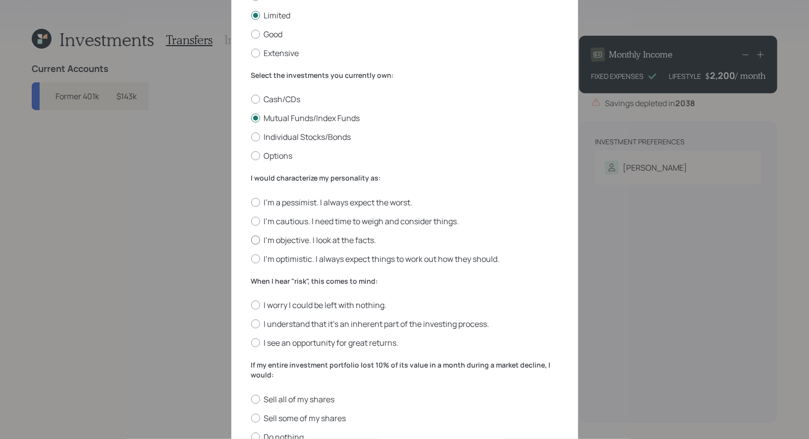
click at [354, 242] on label "I'm objective. I look at the facts." at bounding box center [404, 239] width 307 height 11
click at [251, 240] on input "I'm objective. I look at the facts." at bounding box center [251, 239] width 0 height 0
radio input "true"
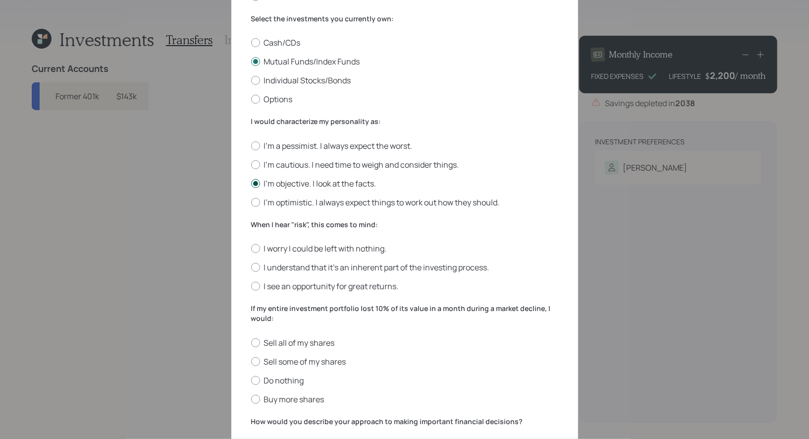
scroll to position [174, 0]
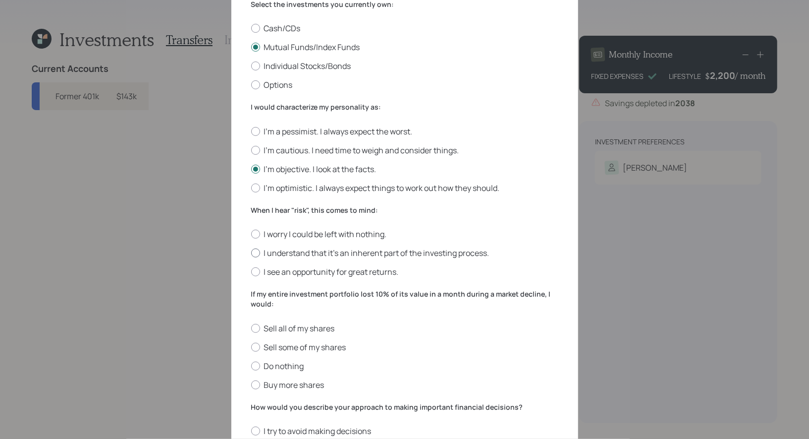
click at [398, 250] on label "I understand that it’s an inherent part of the investing process." at bounding box center [404, 252] width 307 height 11
click at [251, 253] on input "I understand that it’s an inherent part of the investing process." at bounding box center [251, 253] width 0 height 0
radio input "true"
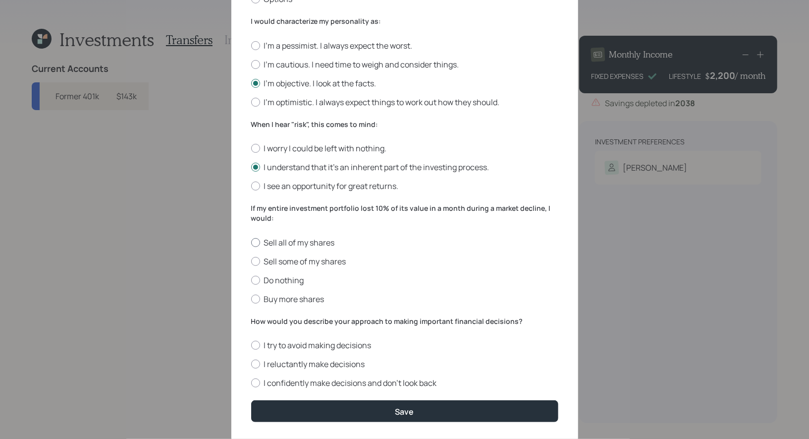
scroll to position [262, 0]
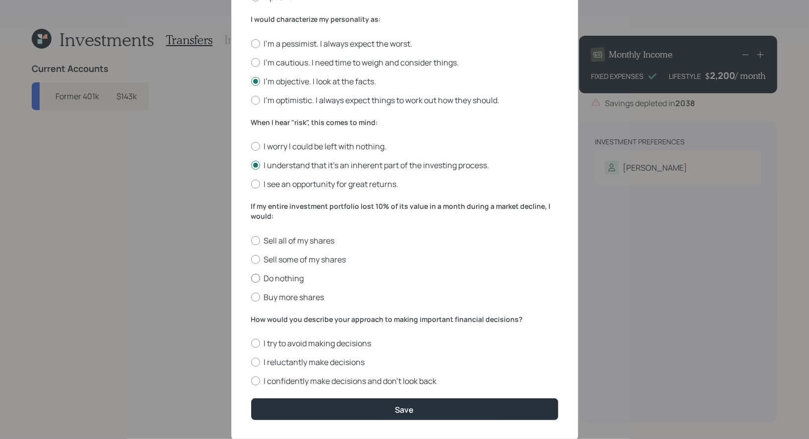
click at [310, 280] on label "Do nothing" at bounding box center [404, 278] width 307 height 11
click at [251, 278] on input "Do nothing" at bounding box center [251, 278] width 0 height 0
radio input "true"
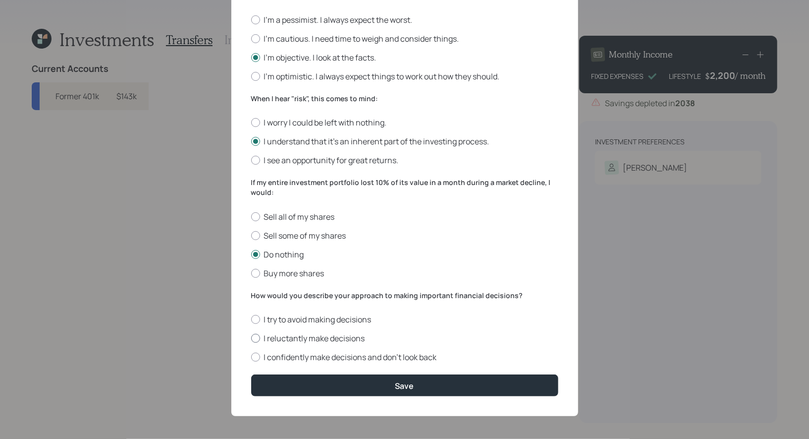
click at [354, 339] on label "I reluctantly make decisions" at bounding box center [404, 338] width 307 height 11
click at [251, 339] on input "I reluctantly make decisions" at bounding box center [251, 338] width 0 height 0
radio input "true"
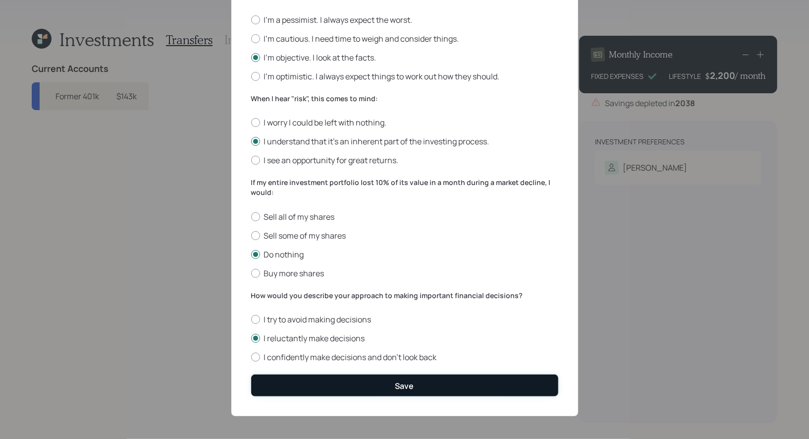
click at [392, 390] on button "Save" at bounding box center [404, 384] width 307 height 21
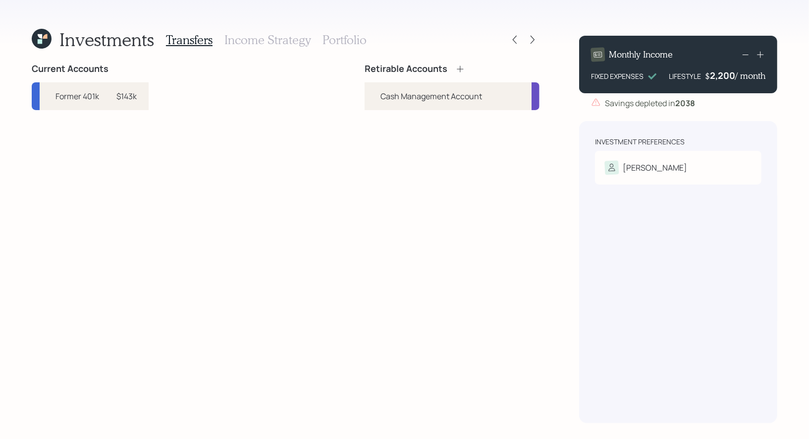
click at [458, 68] on icon at bounding box center [460, 69] width 10 height 10
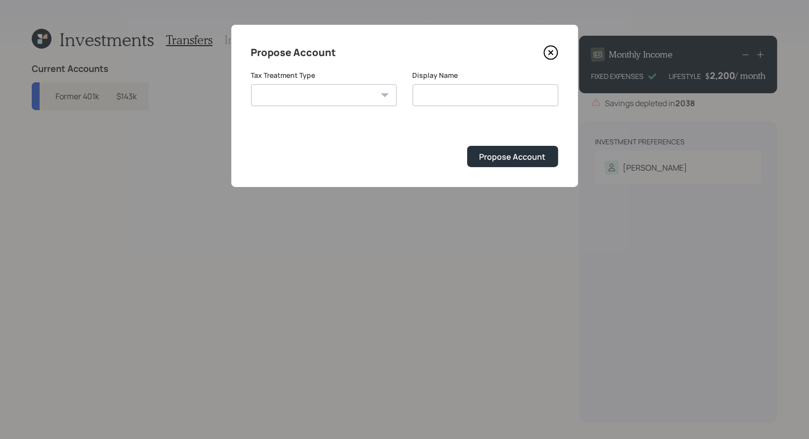
click at [371, 92] on select "Roth Taxable Traditional" at bounding box center [324, 95] width 146 height 22
select select "traditional"
click at [251, 84] on select "Roth Taxable Traditional" at bounding box center [324, 95] width 146 height 22
click at [476, 99] on input "Traditional" at bounding box center [486, 95] width 146 height 22
type input "T"
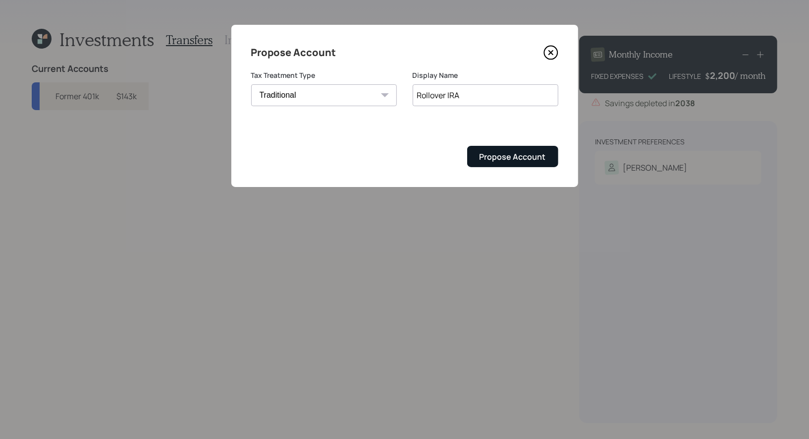
type input "Rollover IRA"
click at [511, 156] on div "Propose Account" at bounding box center [513, 156] width 66 height 11
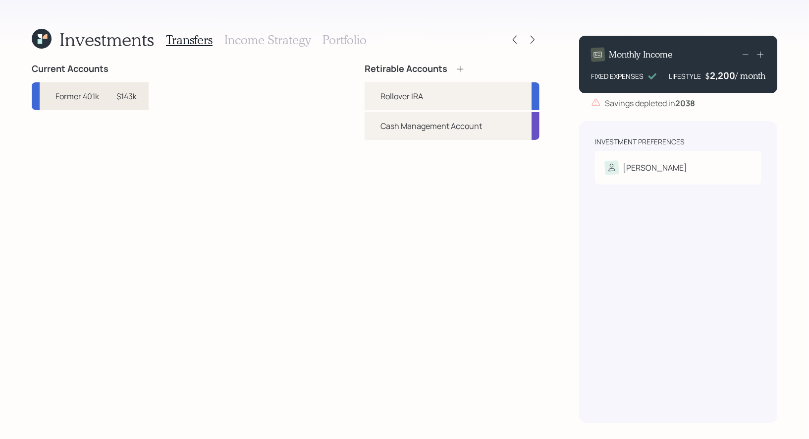
click at [136, 93] on div "$143k" at bounding box center [126, 96] width 20 height 12
click at [412, 95] on div "Rollover IRA" at bounding box center [402, 96] width 43 height 12
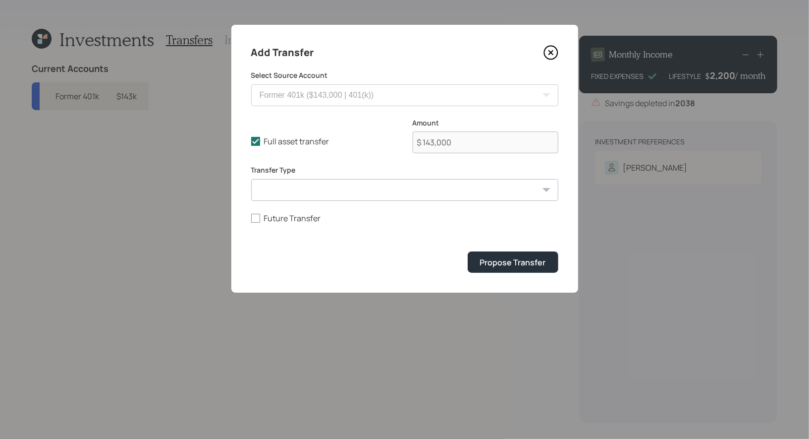
click at [309, 192] on select "ACAT Transfer Non ACAT Transfer Capitalize Rollover Rollover Deposit" at bounding box center [404, 190] width 307 height 22
select select "acat_transfer"
click at [251, 179] on select "ACAT Transfer Non ACAT Transfer Capitalize Rollover Rollover Deposit" at bounding box center [404, 190] width 307 height 22
click at [506, 260] on div "Propose Transfer" at bounding box center [513, 262] width 66 height 11
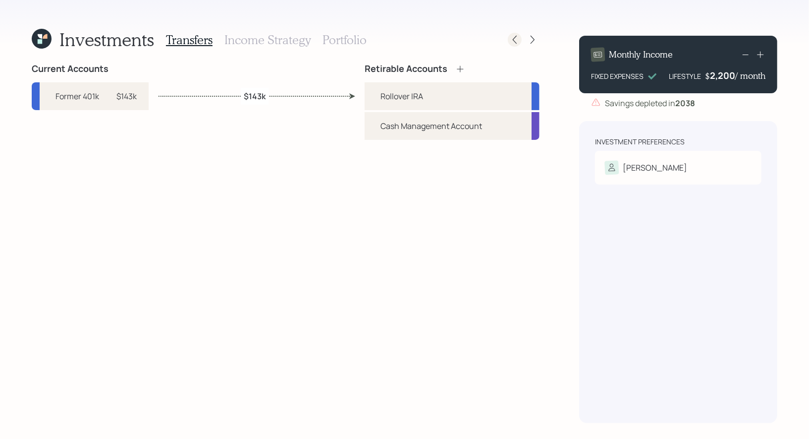
click at [517, 40] on icon at bounding box center [515, 40] width 10 height 10
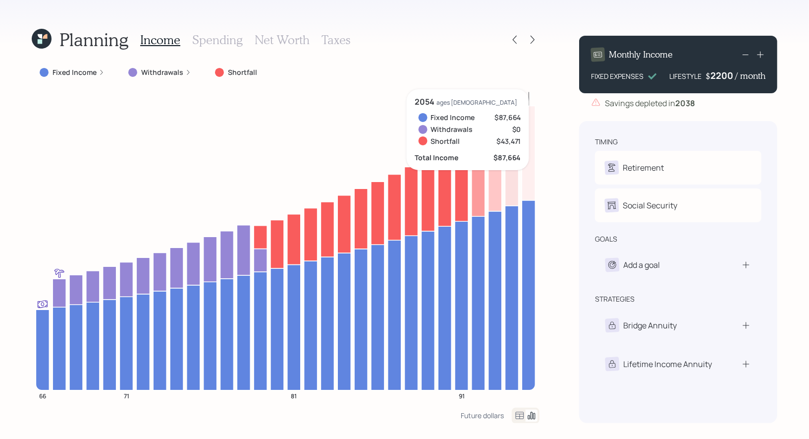
click at [725, 76] on div "2200" at bounding box center [723, 75] width 25 height 12
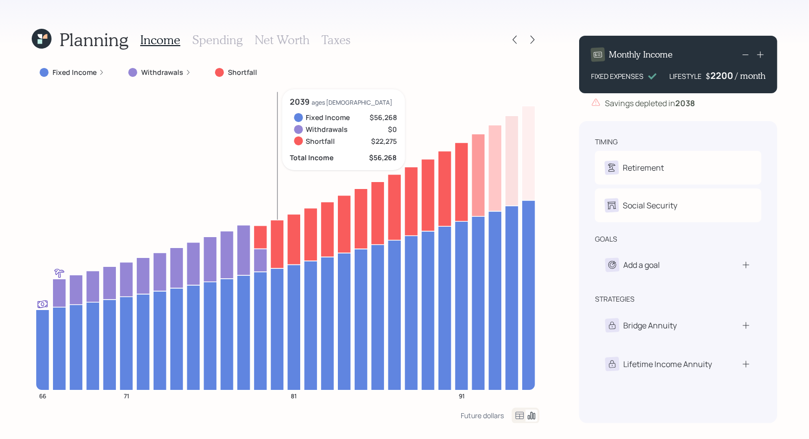
click at [285, 36] on h3 "Net Worth" at bounding box center [282, 40] width 55 height 14
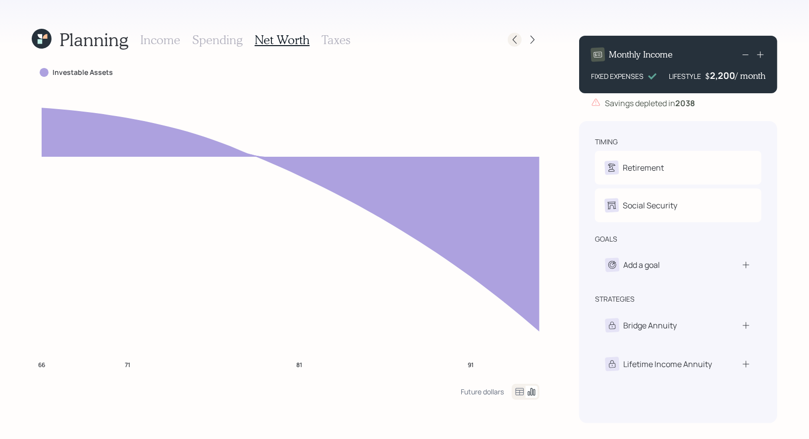
click at [517, 39] on icon at bounding box center [515, 40] width 10 height 10
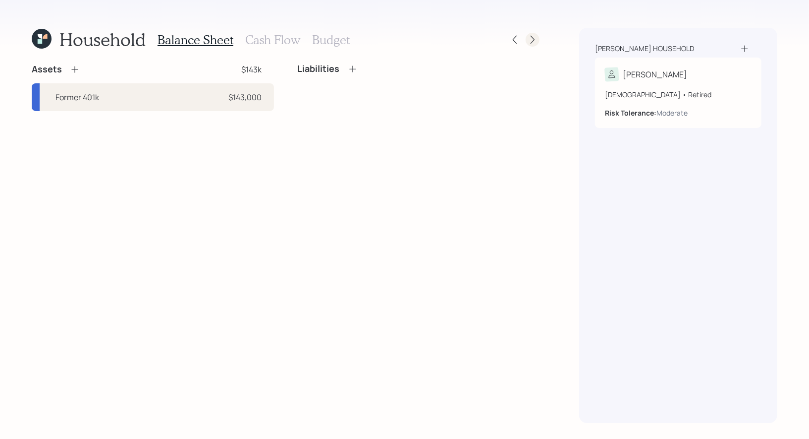
click at [533, 42] on icon at bounding box center [533, 40] width 10 height 10
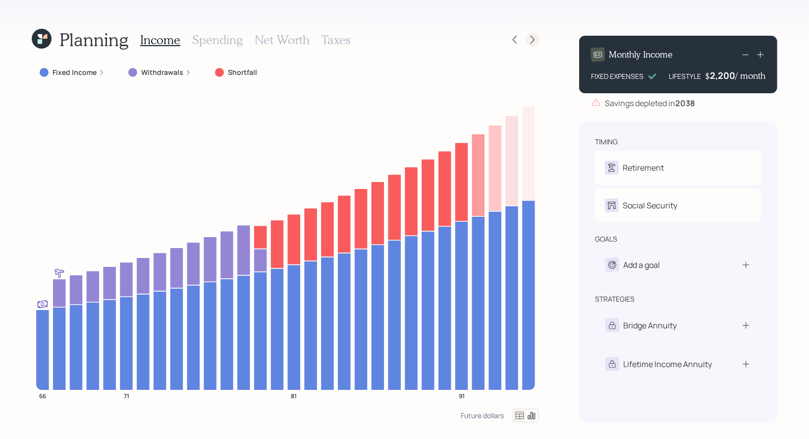
click at [533, 40] on icon at bounding box center [533, 40] width 10 height 10
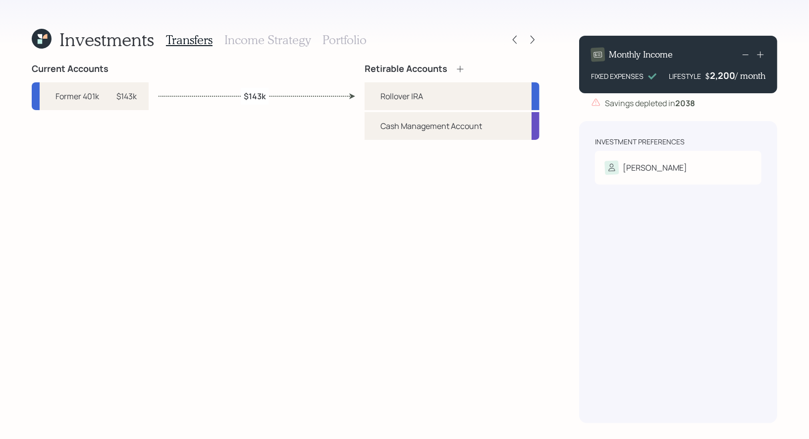
click at [329, 40] on h3 "Portfolio" at bounding box center [345, 40] width 44 height 14
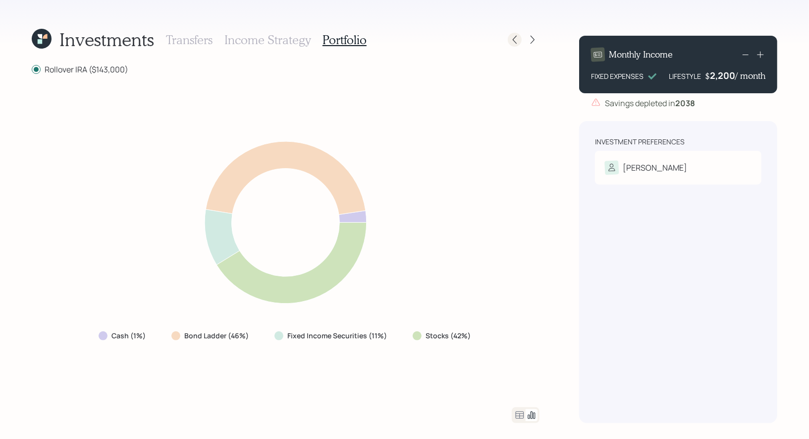
click at [518, 36] on icon at bounding box center [515, 40] width 10 height 10
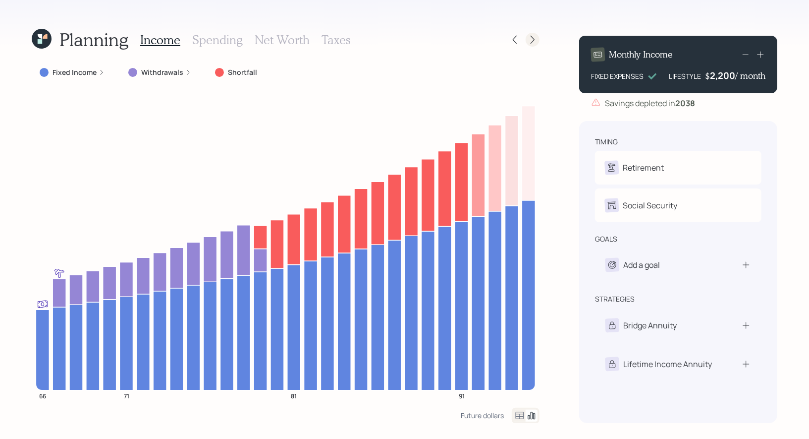
click at [536, 41] on icon at bounding box center [533, 40] width 10 height 10
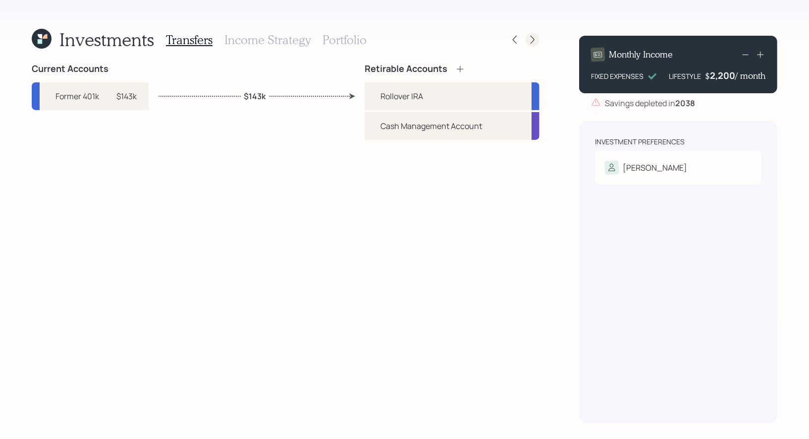
click at [535, 38] on icon at bounding box center [533, 40] width 10 height 10
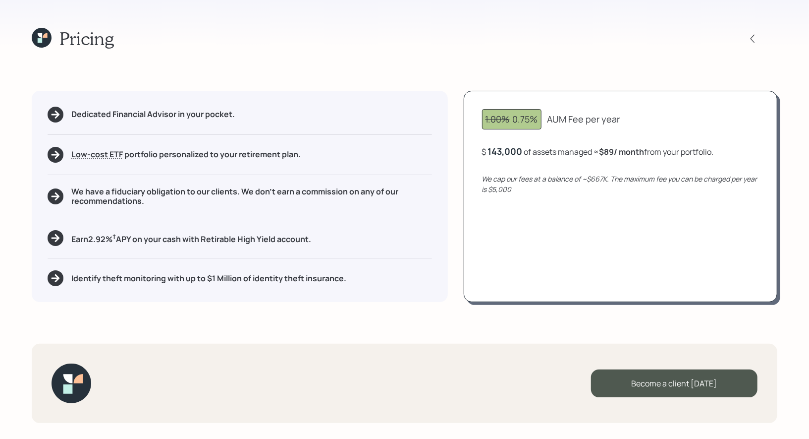
click at [623, 165] on div "1.00% 0.75% AUM Fee per year $ 143,000 of assets managed ≈ $89 / month from you…" at bounding box center [621, 196] width 314 height 211
click at [46, 38] on icon at bounding box center [42, 38] width 20 height 20
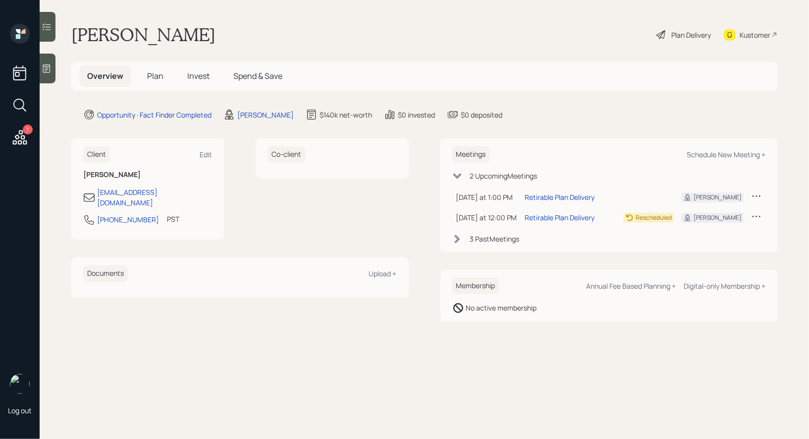
click at [687, 33] on div "Plan Delivery" at bounding box center [692, 35] width 40 height 10
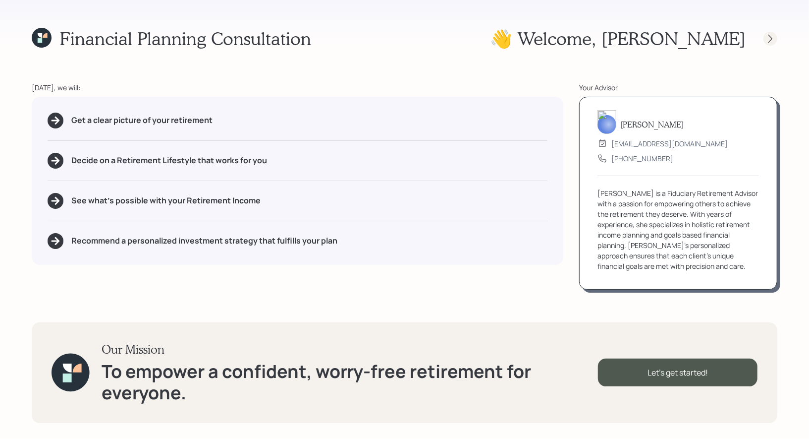
click at [769, 39] on icon at bounding box center [771, 39] width 10 height 10
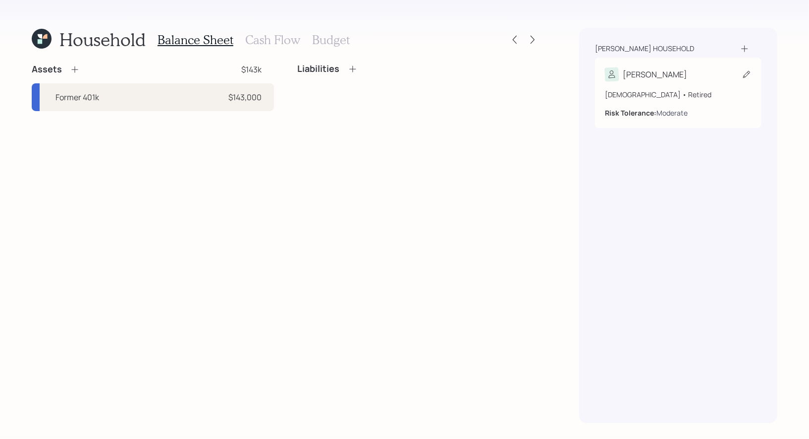
click at [672, 111] on div "Moderate" at bounding box center [672, 113] width 31 height 10
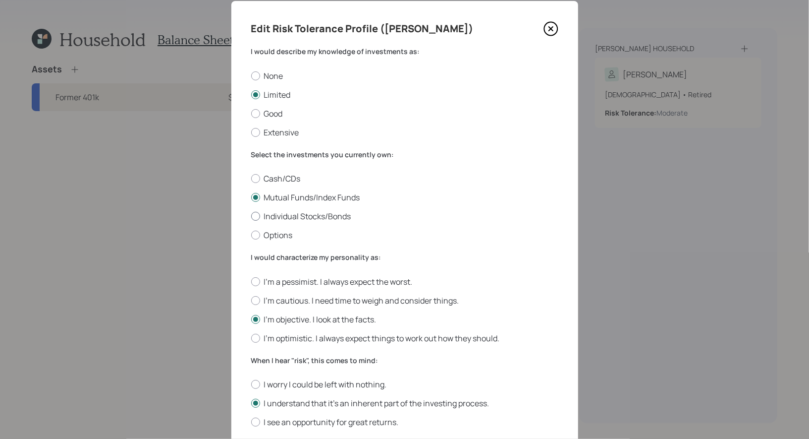
scroll to position [26, 0]
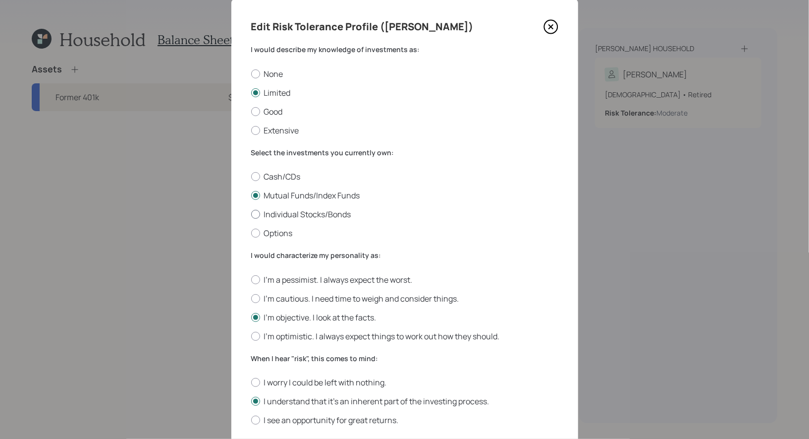
click at [255, 216] on div at bounding box center [255, 214] width 9 height 9
click at [251, 215] on input "Individual Stocks/Bonds" at bounding box center [251, 214] width 0 height 0
radio input "true"
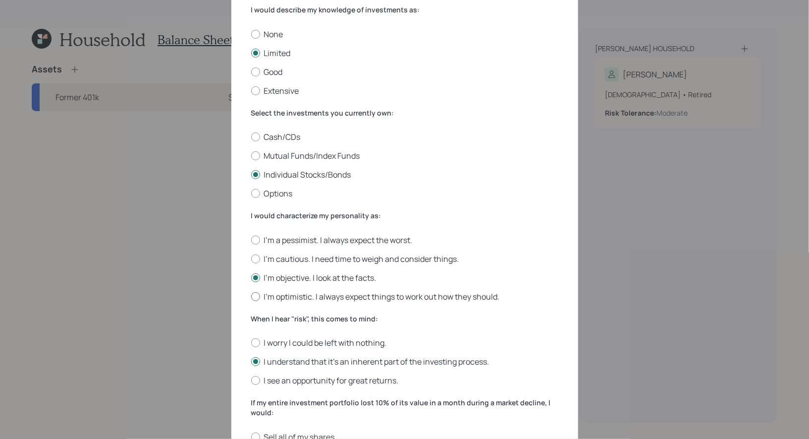
scroll to position [68, 0]
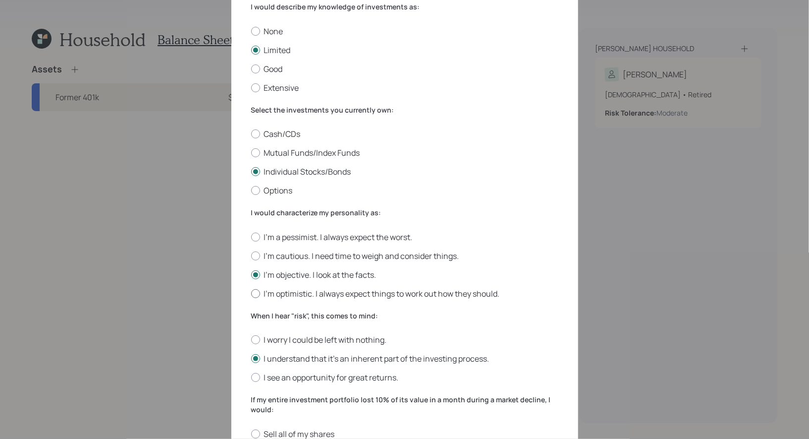
click at [255, 295] on div at bounding box center [255, 293] width 9 height 9
click at [251, 293] on input "I'm optimistic. I always expect things to work out how they should." at bounding box center [251, 293] width 0 height 0
radio input "true"
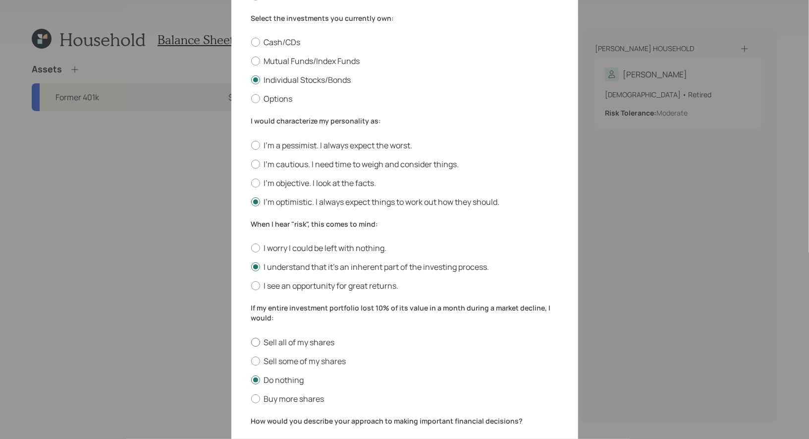
scroll to position [176, 0]
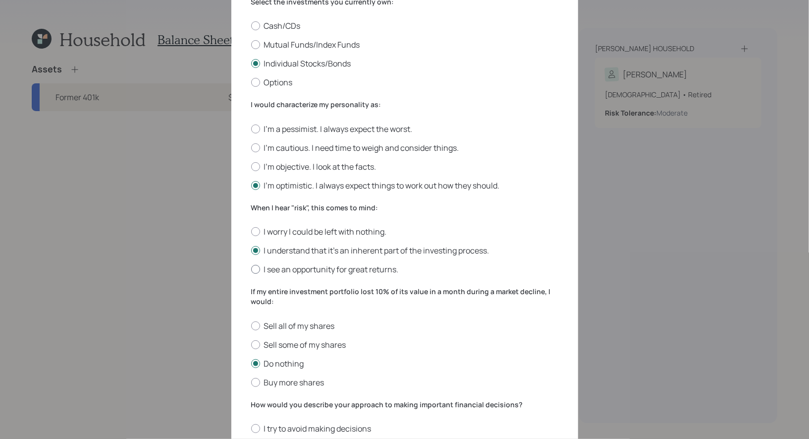
click at [258, 271] on div at bounding box center [255, 269] width 9 height 9
click at [251, 270] on input "I see an opportunity for great returns." at bounding box center [251, 269] width 0 height 0
radio input "true"
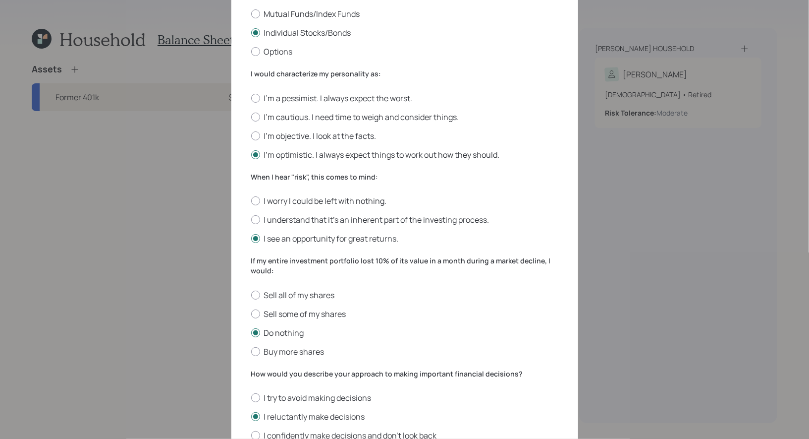
scroll to position [209, 0]
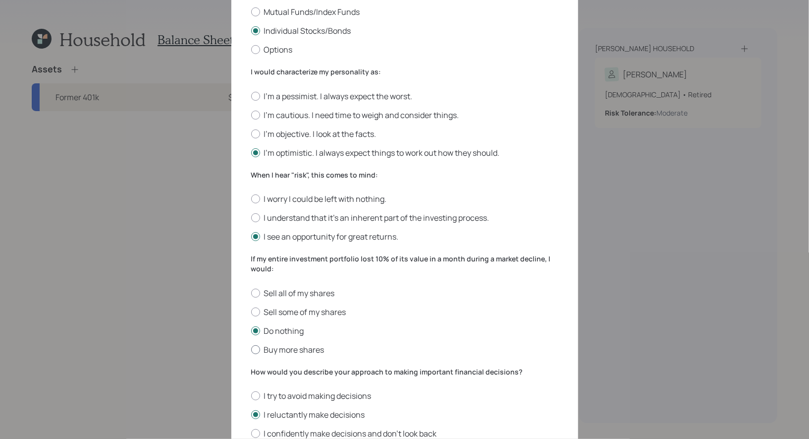
click at [256, 353] on div at bounding box center [255, 349] width 9 height 9
click at [251, 349] on input "Buy more shares" at bounding box center [251, 349] width 0 height 0
radio input "true"
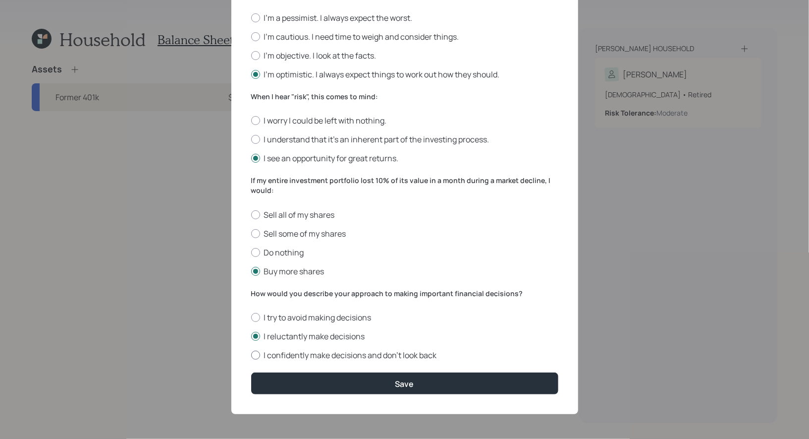
click at [255, 355] on div at bounding box center [255, 354] width 9 height 9
click at [251, 355] on input "I confidently make decisions and don’t look back" at bounding box center [251, 355] width 0 height 0
radio input "true"
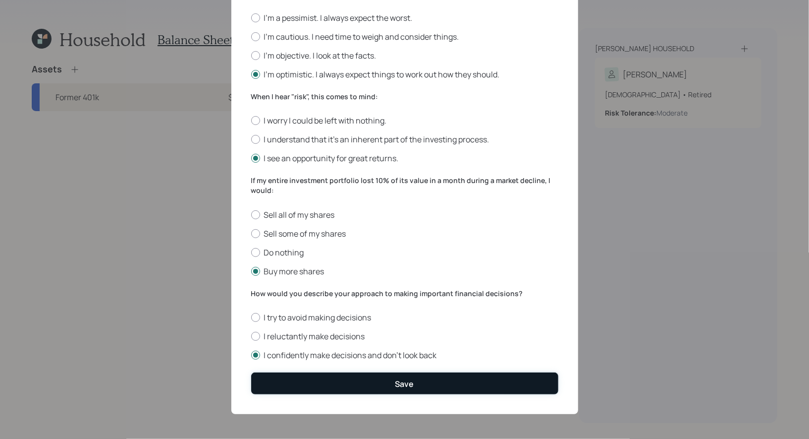
click at [313, 386] on button "Save" at bounding box center [404, 382] width 307 height 21
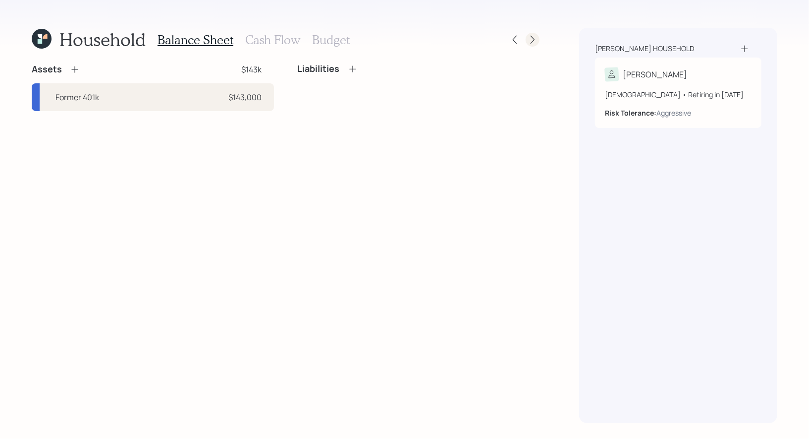
click at [535, 42] on icon at bounding box center [533, 40] width 10 height 10
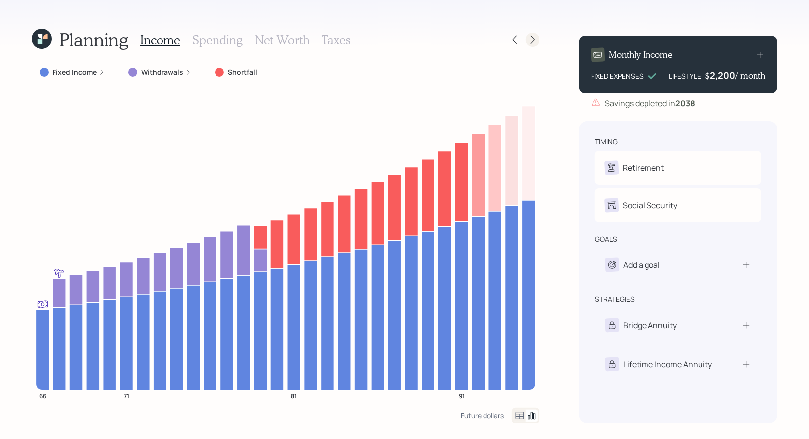
click at [534, 41] on icon at bounding box center [533, 40] width 10 height 10
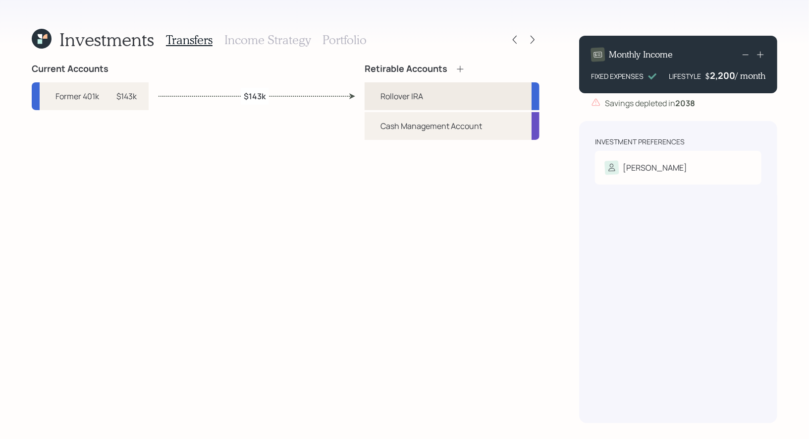
click at [421, 91] on div "Rollover IRA" at bounding box center [402, 96] width 43 height 12
select select "traditional"
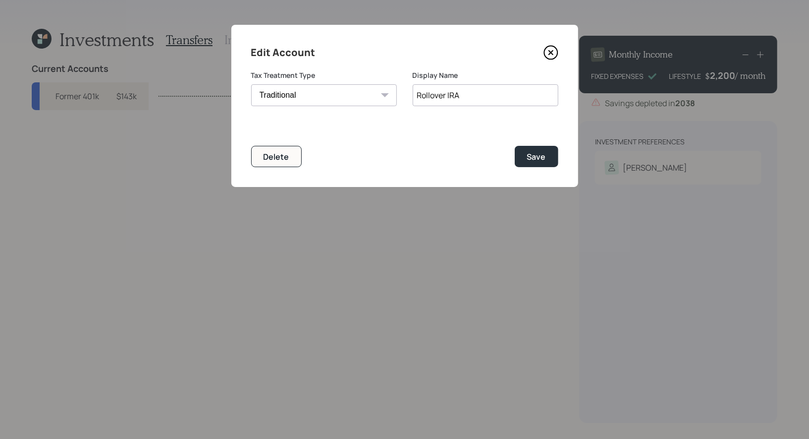
click at [552, 49] on icon at bounding box center [551, 52] width 15 height 15
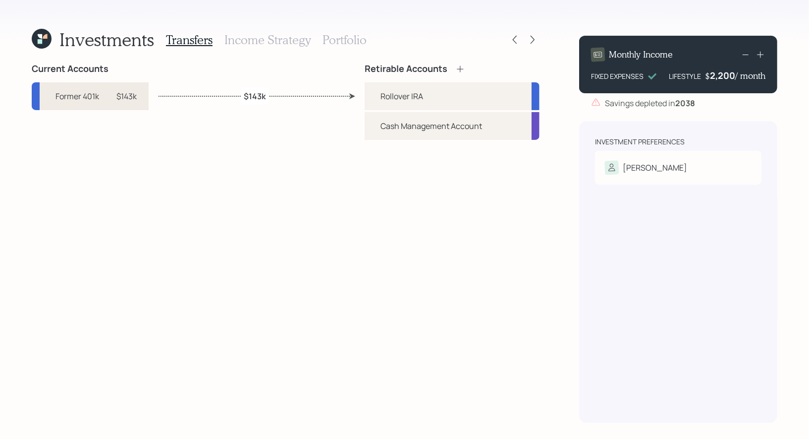
click at [120, 94] on div "$143k" at bounding box center [126, 96] width 20 height 12
click at [130, 102] on div "Former 401k $143k" at bounding box center [90, 96] width 117 height 28
click at [43, 39] on icon at bounding box center [45, 36] width 4 height 4
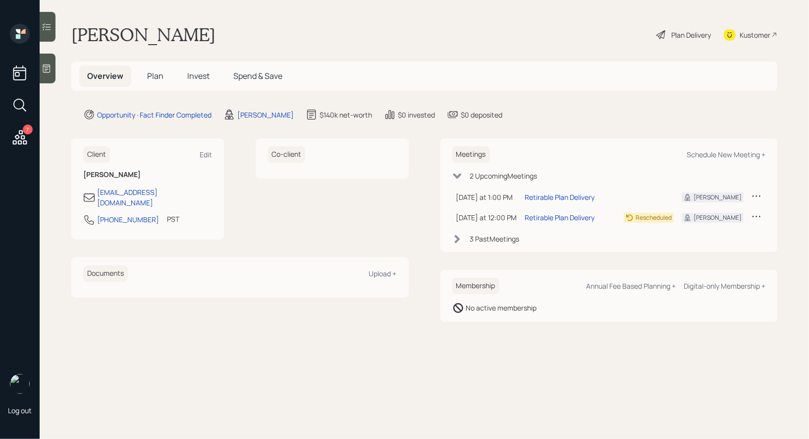
click at [199, 74] on span "Invest" at bounding box center [198, 75] width 22 height 11
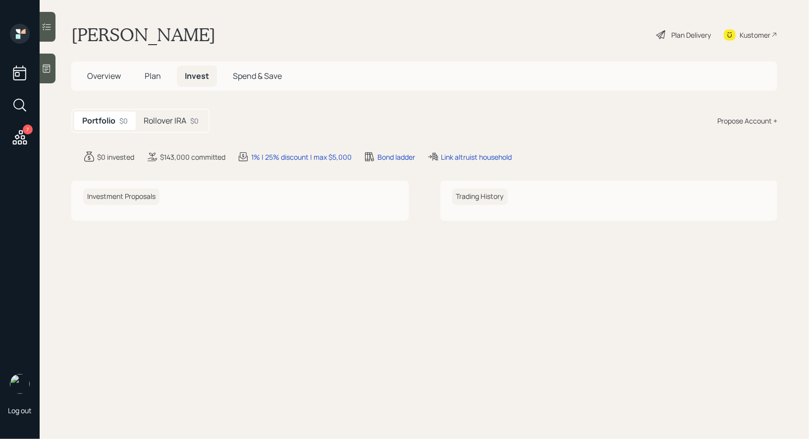
click at [172, 118] on h5 "Rollover IRA" at bounding box center [165, 120] width 43 height 9
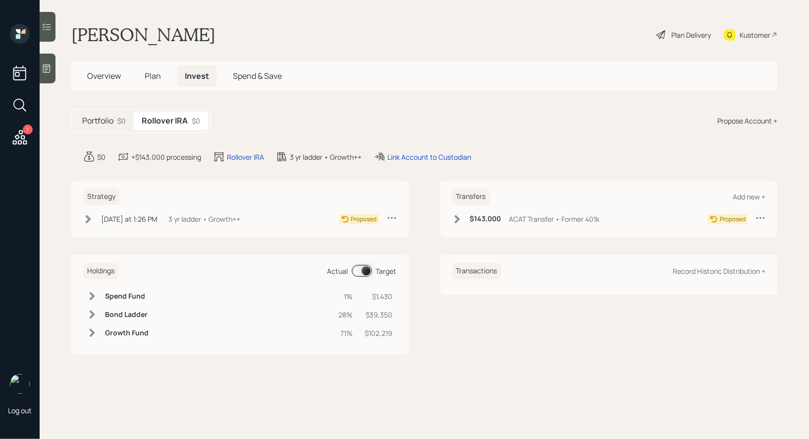
click at [391, 218] on icon at bounding box center [392, 218] width 10 height 10
click at [347, 236] on div "Edit Strategy" at bounding box center [361, 236] width 71 height 9
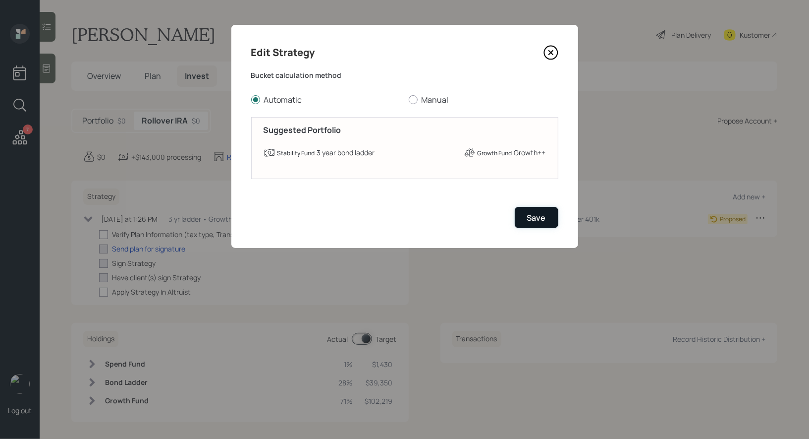
click at [535, 217] on div "Save" at bounding box center [536, 217] width 19 height 11
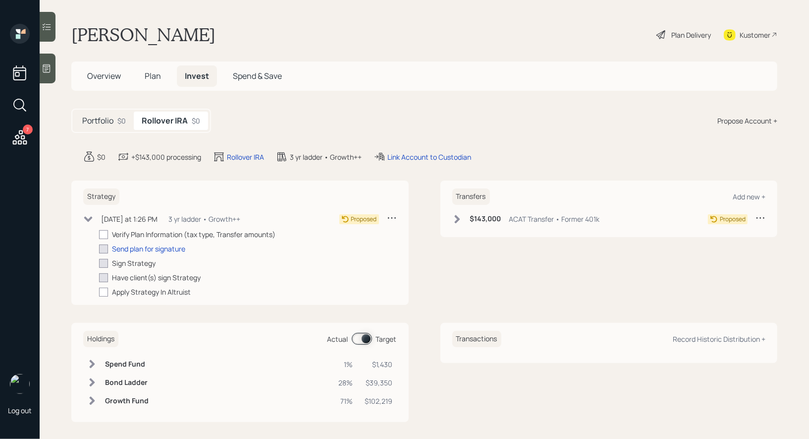
click at [388, 215] on icon at bounding box center [392, 218] width 10 height 10
click at [354, 249] on div "Cancel Strategy" at bounding box center [361, 245] width 71 height 9
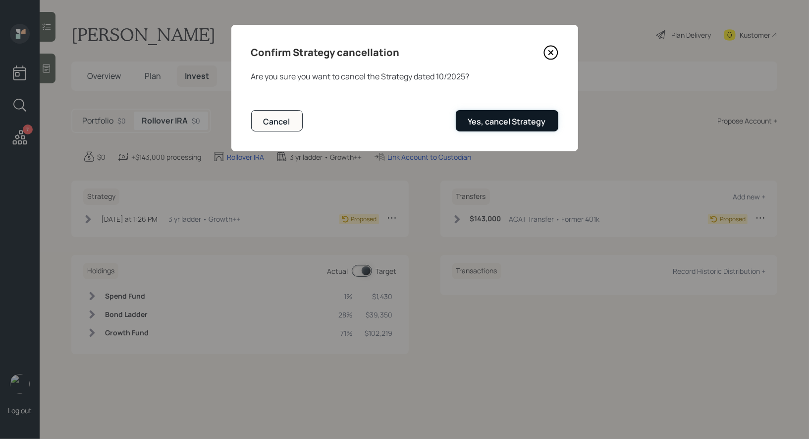
click at [508, 127] on button "Yes, cancel Strategy" at bounding box center [507, 120] width 103 height 21
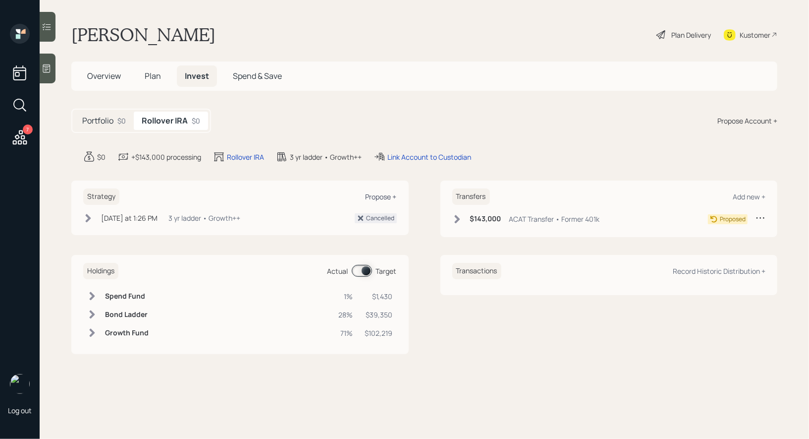
click at [381, 195] on div "Propose +" at bounding box center [381, 196] width 31 height 9
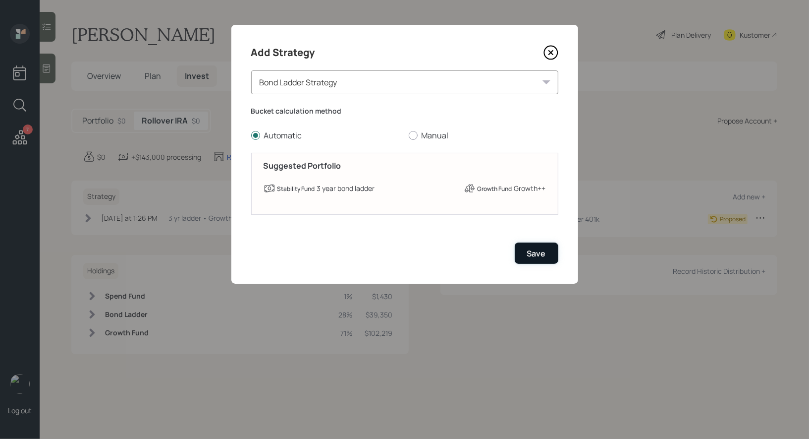
click at [542, 255] on div "Save" at bounding box center [536, 253] width 19 height 11
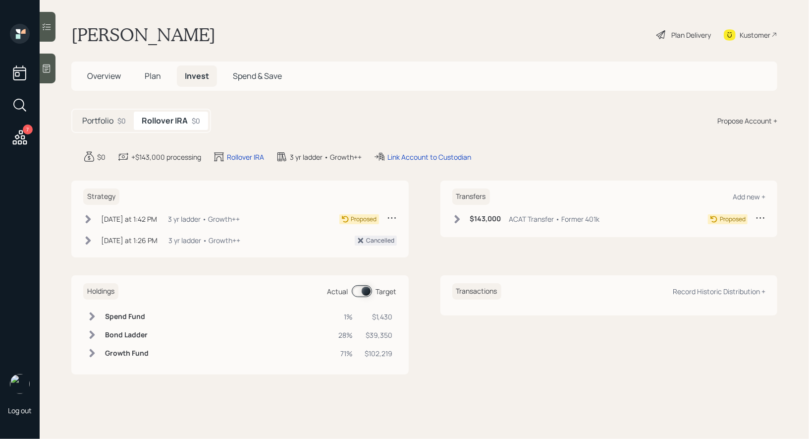
click at [694, 35] on div "Plan Delivery" at bounding box center [692, 35] width 40 height 10
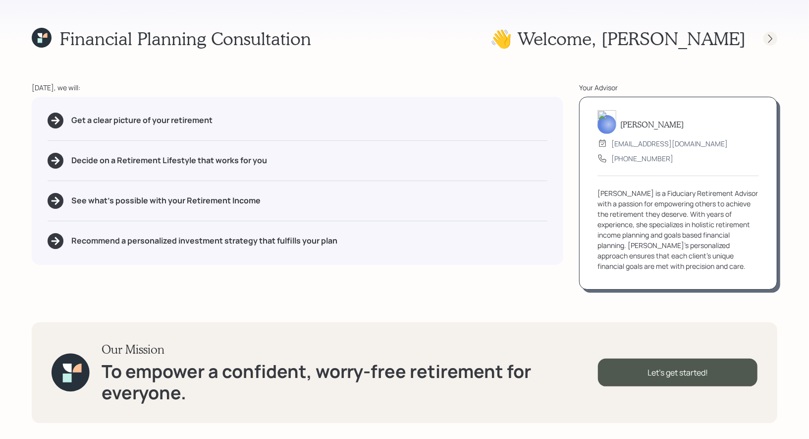
click at [771, 41] on icon at bounding box center [771, 39] width 10 height 10
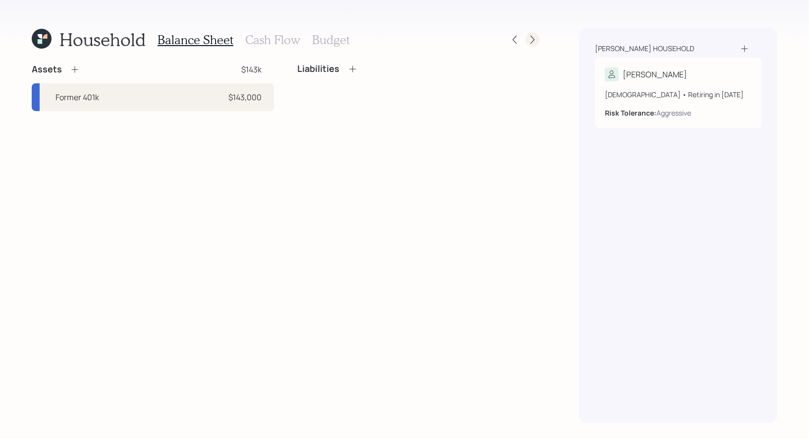
click at [534, 39] on icon at bounding box center [533, 40] width 10 height 10
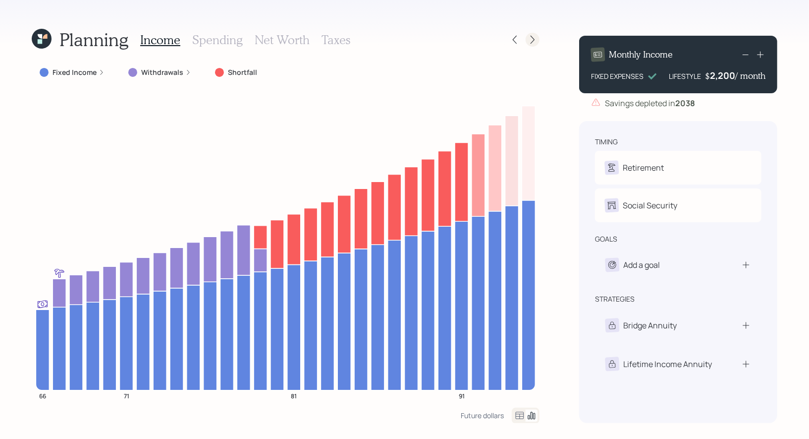
click at [536, 39] on icon at bounding box center [533, 40] width 10 height 10
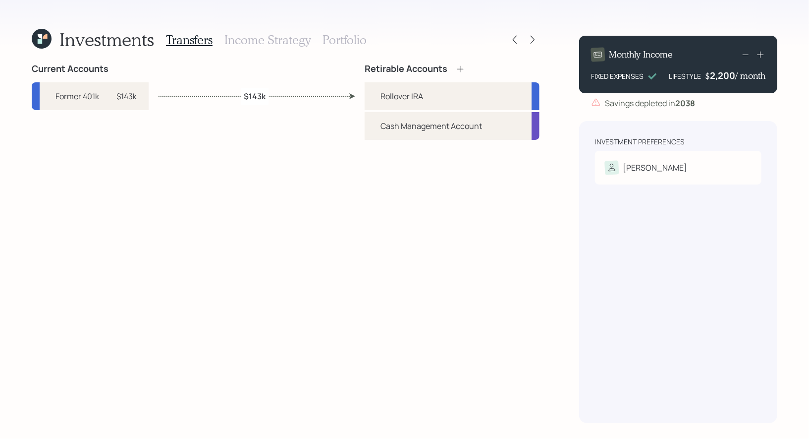
click at [291, 40] on h3 "Income Strategy" at bounding box center [268, 40] width 86 height 14
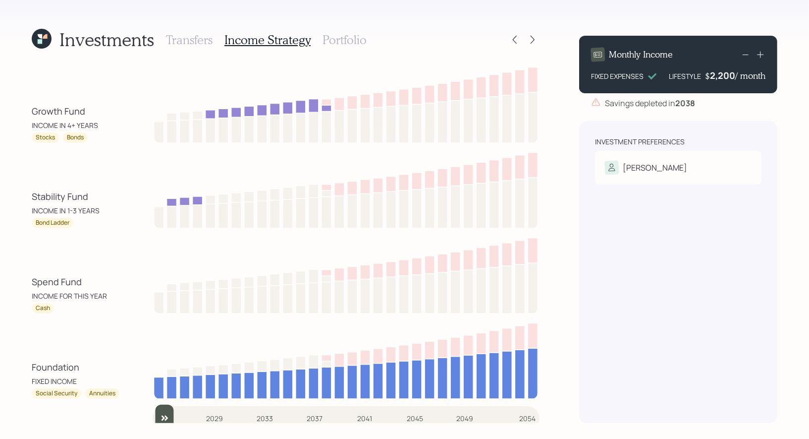
click at [348, 39] on h3 "Portfolio" at bounding box center [345, 40] width 44 height 14
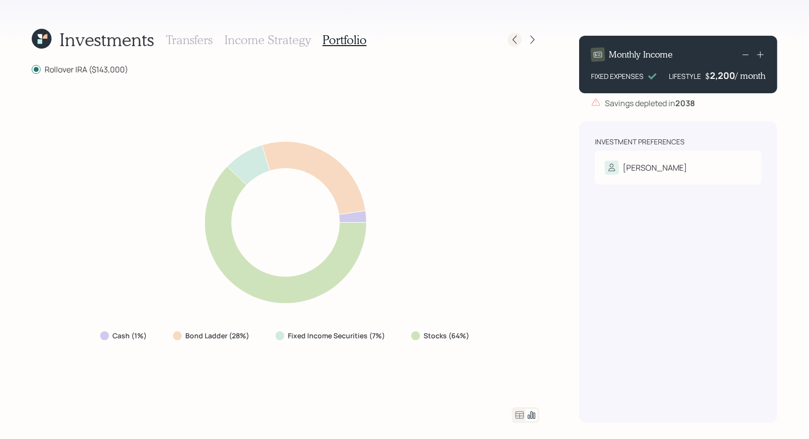
click at [517, 45] on div at bounding box center [515, 40] width 14 height 14
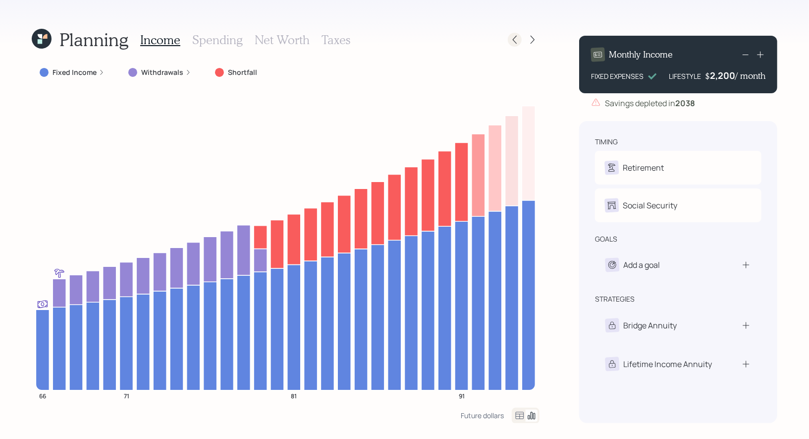
click at [517, 41] on icon at bounding box center [515, 40] width 10 height 10
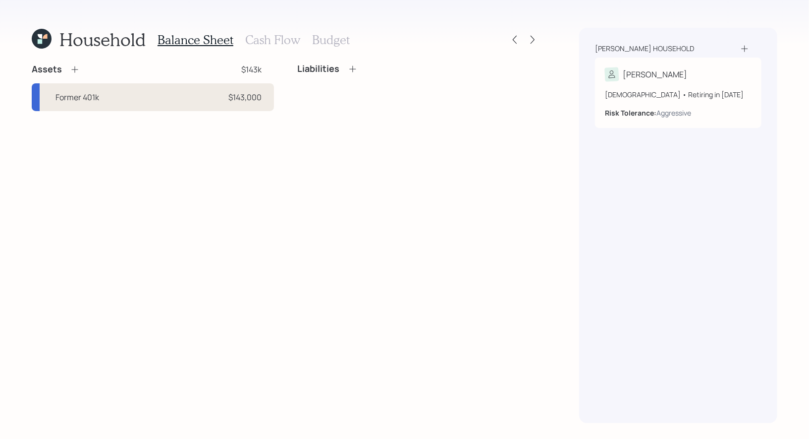
click at [163, 100] on div "Former 401k $143,000" at bounding box center [153, 97] width 242 height 28
select select "company_sponsored"
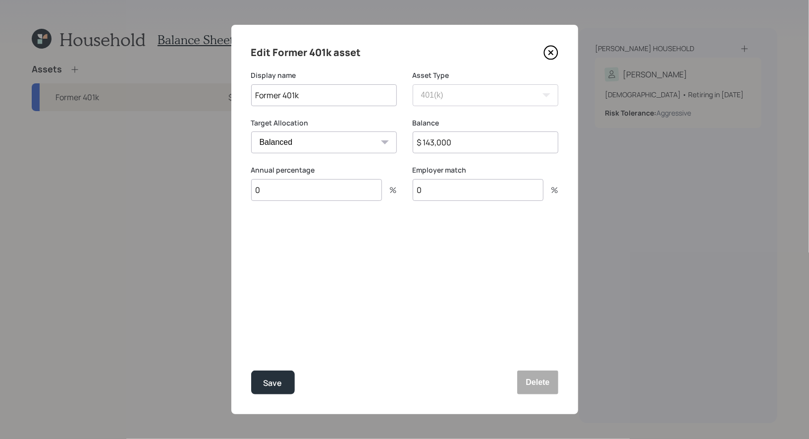
click at [339, 145] on select "Cash Conservative Balanced Aggressive" at bounding box center [324, 142] width 146 height 22
select select "aggressive"
click at [251, 131] on select "Cash Conservative Balanced Aggressive" at bounding box center [324, 142] width 146 height 22
click at [269, 381] on div "Save" at bounding box center [273, 382] width 19 height 13
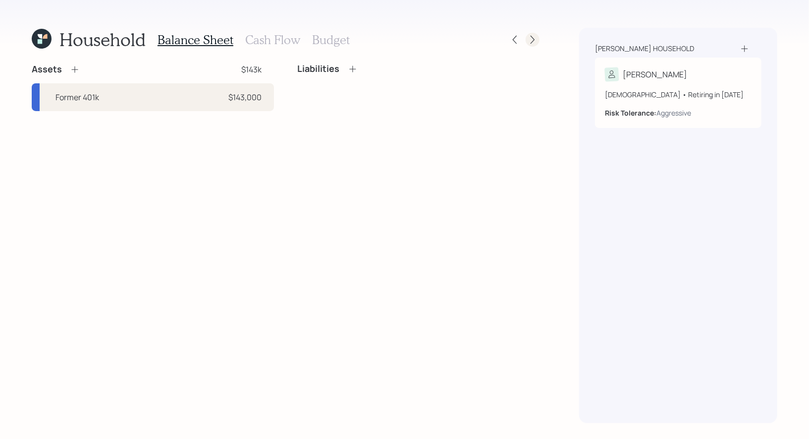
click at [535, 43] on icon at bounding box center [533, 40] width 10 height 10
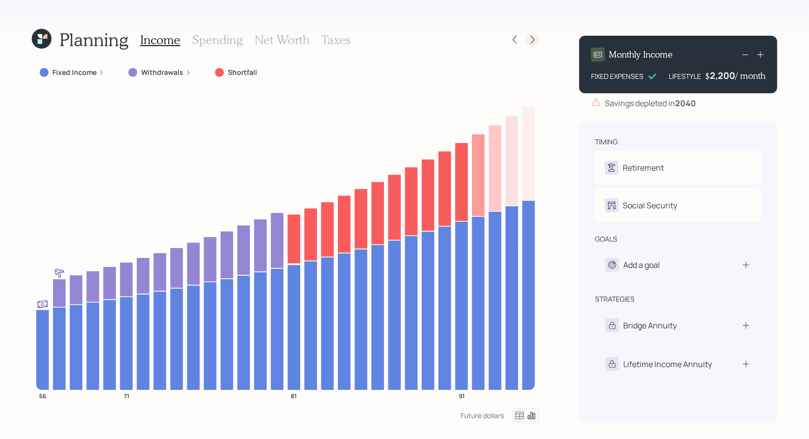
click at [529, 38] on icon at bounding box center [533, 40] width 10 height 10
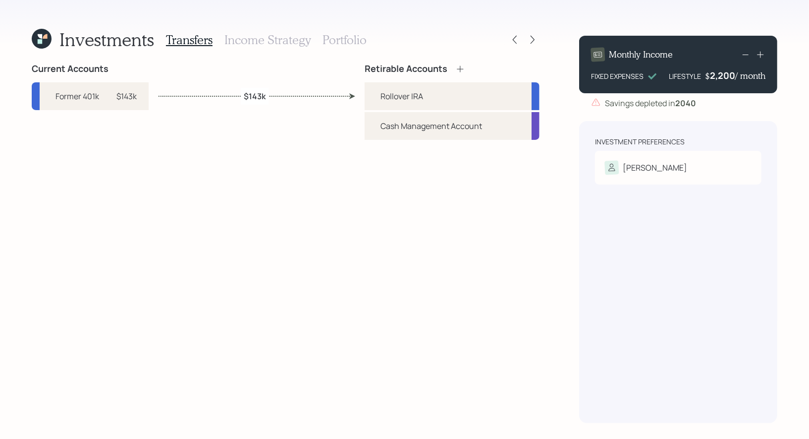
click at [336, 41] on h3 "Portfolio" at bounding box center [345, 40] width 44 height 14
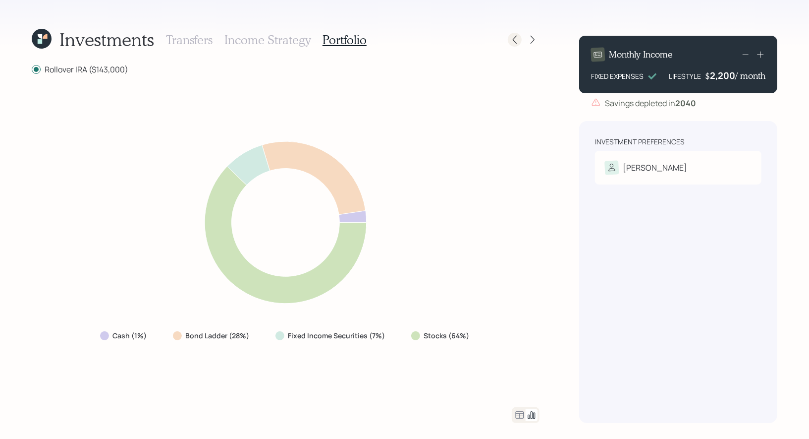
click at [516, 45] on div at bounding box center [515, 40] width 14 height 14
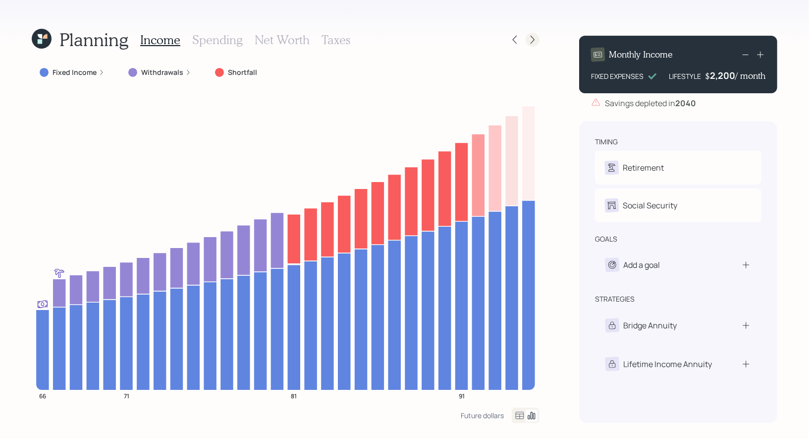
click at [536, 37] on icon at bounding box center [533, 40] width 10 height 10
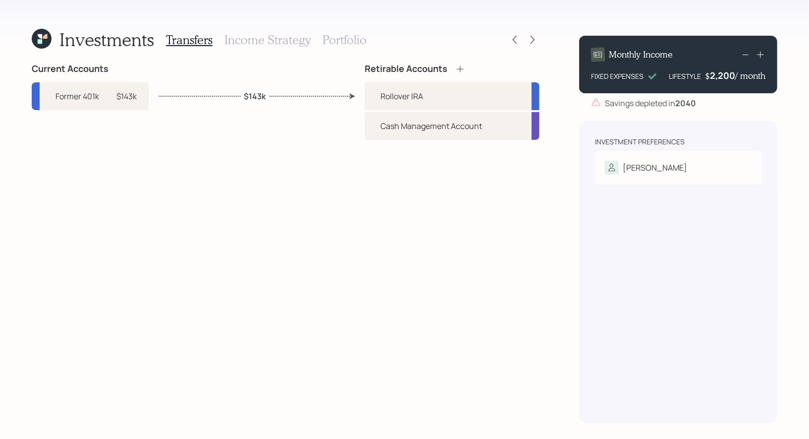
click at [328, 41] on h3 "Portfolio" at bounding box center [345, 40] width 44 height 14
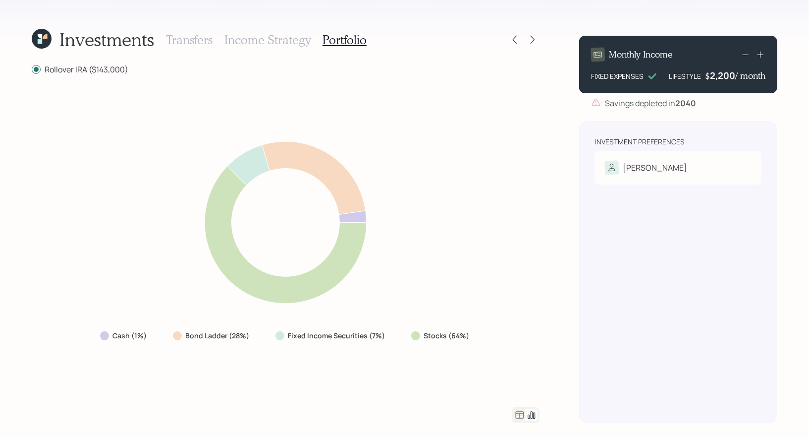
click at [278, 49] on div "Transfers Income Strategy Portfolio" at bounding box center [266, 40] width 201 height 24
click at [278, 42] on h3 "Income Strategy" at bounding box center [268, 40] width 86 height 14
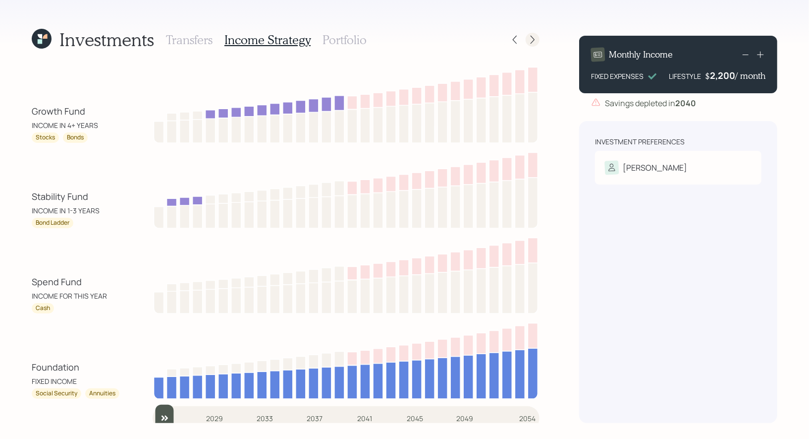
click at [535, 38] on icon at bounding box center [533, 40] width 10 height 10
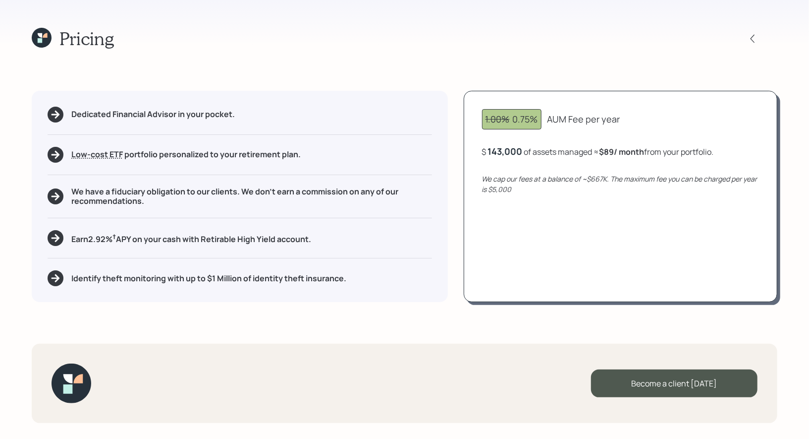
click at [41, 36] on icon at bounding box center [40, 35] width 4 height 4
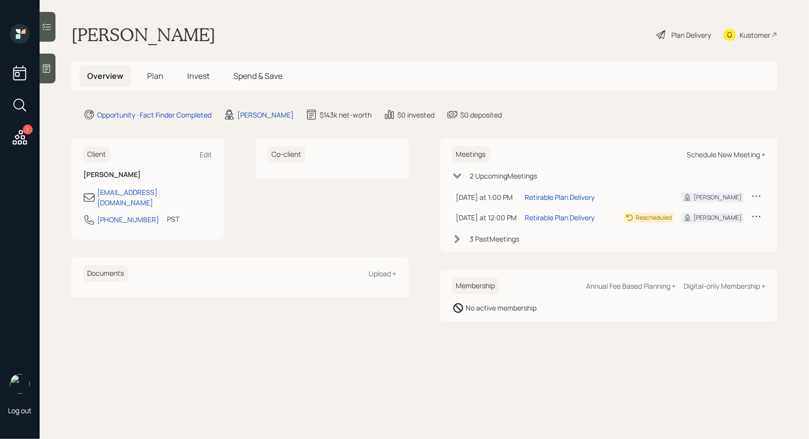
click at [729, 153] on div "Schedule New Meeting +" at bounding box center [726, 154] width 79 height 9
select select "8b79112e-3cfb-44f9-89e7-15267fe946c1"
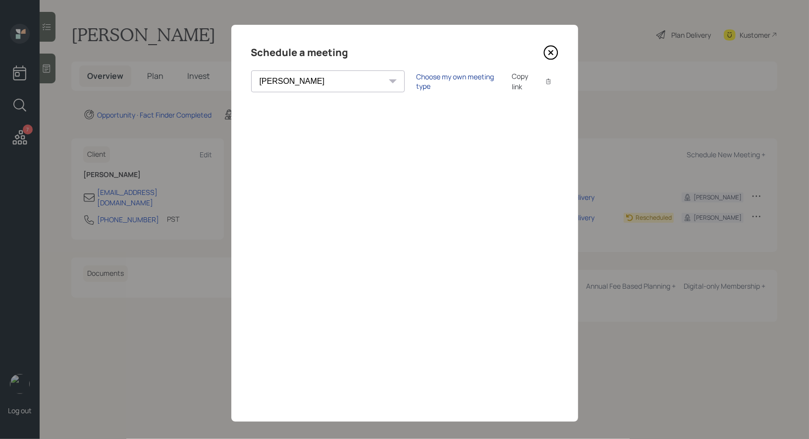
click at [417, 80] on div "Choose my own meeting type" at bounding box center [458, 81] width 83 height 19
click at [554, 53] on icon at bounding box center [551, 52] width 15 height 15
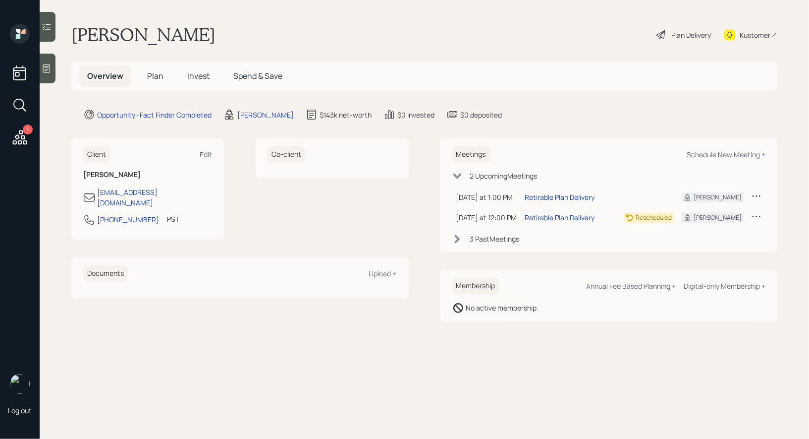
click at [152, 74] on span "Plan" at bounding box center [155, 75] width 16 height 11
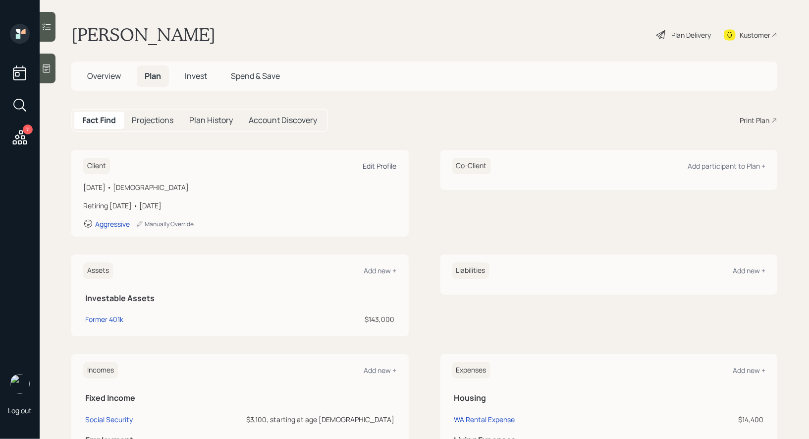
click at [383, 167] on div "Edit Profile" at bounding box center [380, 165] width 34 height 9
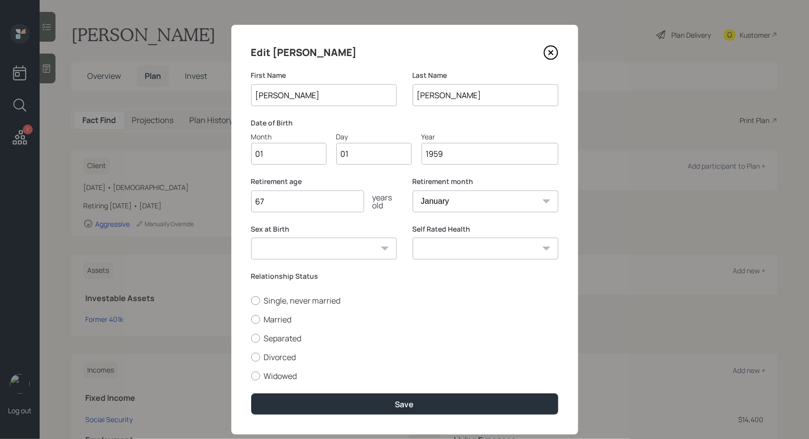
click at [334, 253] on select "Male Female Other / Prefer not to say" at bounding box center [324, 248] width 146 height 22
select select "female"
click at [251, 237] on select "Male Female Other / Prefer not to say" at bounding box center [324, 248] width 146 height 22
click at [442, 252] on select "Excellent Very Good Good Fair Poor" at bounding box center [486, 248] width 146 height 22
select select "fair"
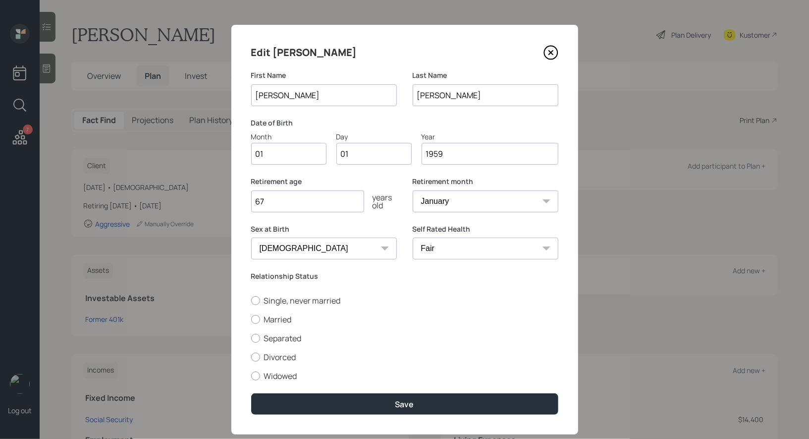
click at [413, 237] on select "Excellent Very Good Good Fair Poor" at bounding box center [486, 248] width 146 height 22
click at [255, 301] on div at bounding box center [255, 300] width 9 height 9
click at [251, 300] on input "Single, never married" at bounding box center [251, 300] width 0 height 0
radio input "true"
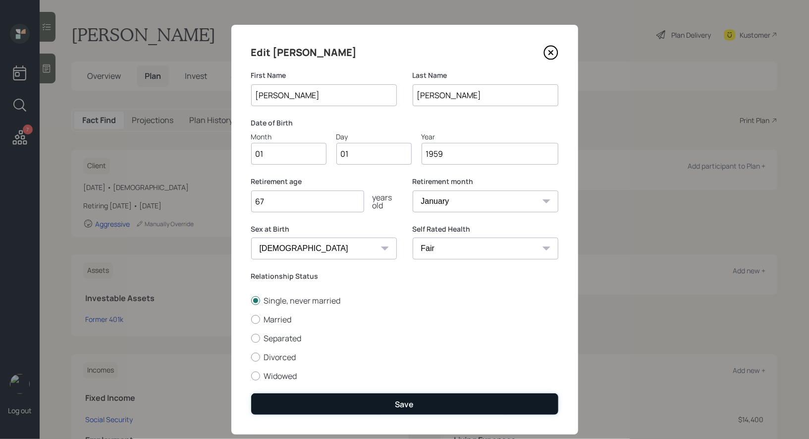
click at [315, 405] on button "Save" at bounding box center [404, 403] width 307 height 21
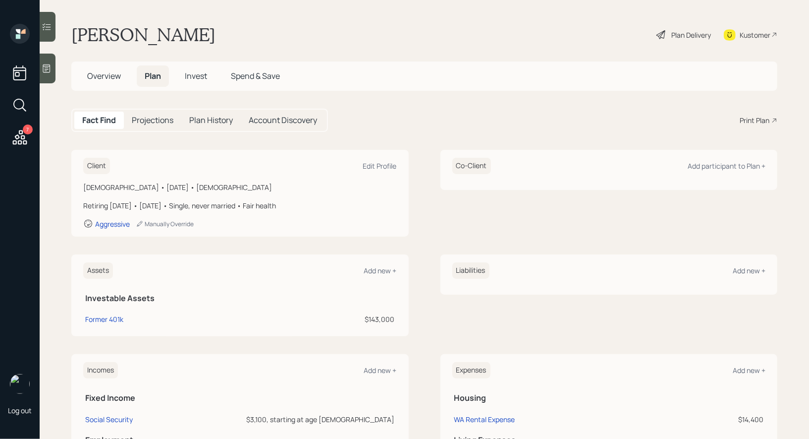
click at [756, 119] on div "Print Plan" at bounding box center [755, 120] width 30 height 10
